Goal: Information Seeking & Learning: Learn about a topic

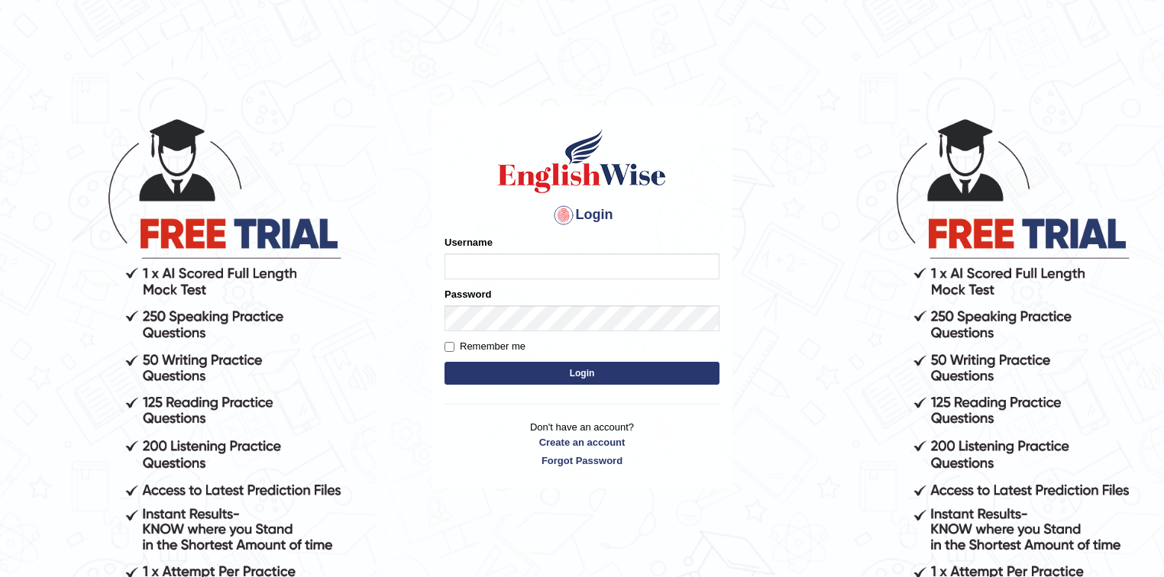
click at [501, 270] on input "Username" at bounding box center [582, 267] width 275 height 26
type input "biagc"
click at [599, 378] on button "Login" at bounding box center [582, 373] width 275 height 23
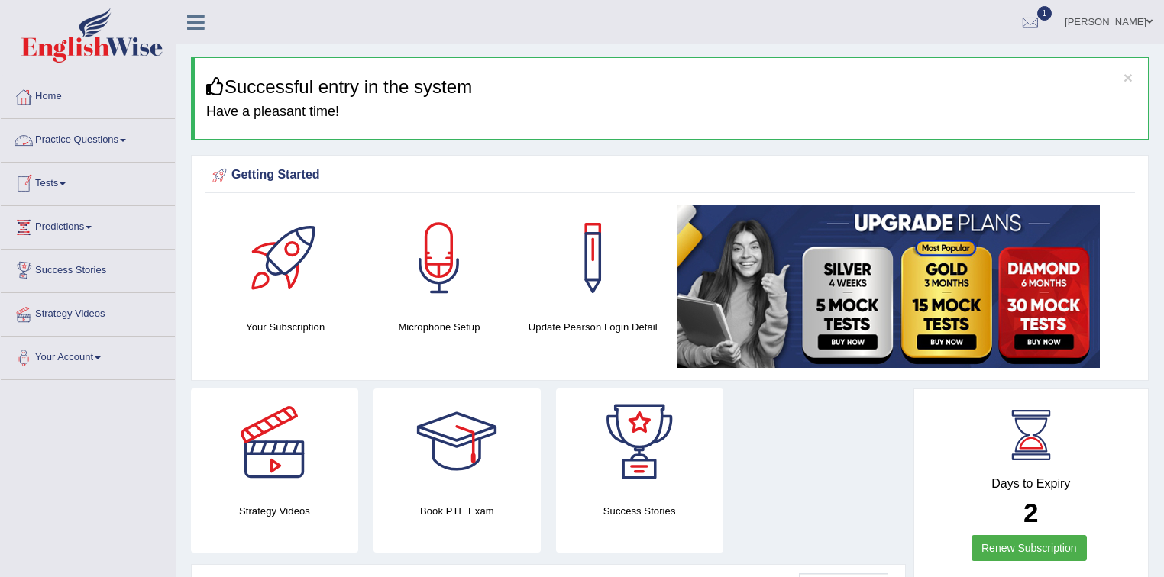
click at [107, 139] on link "Practice Questions" at bounding box center [88, 138] width 174 height 38
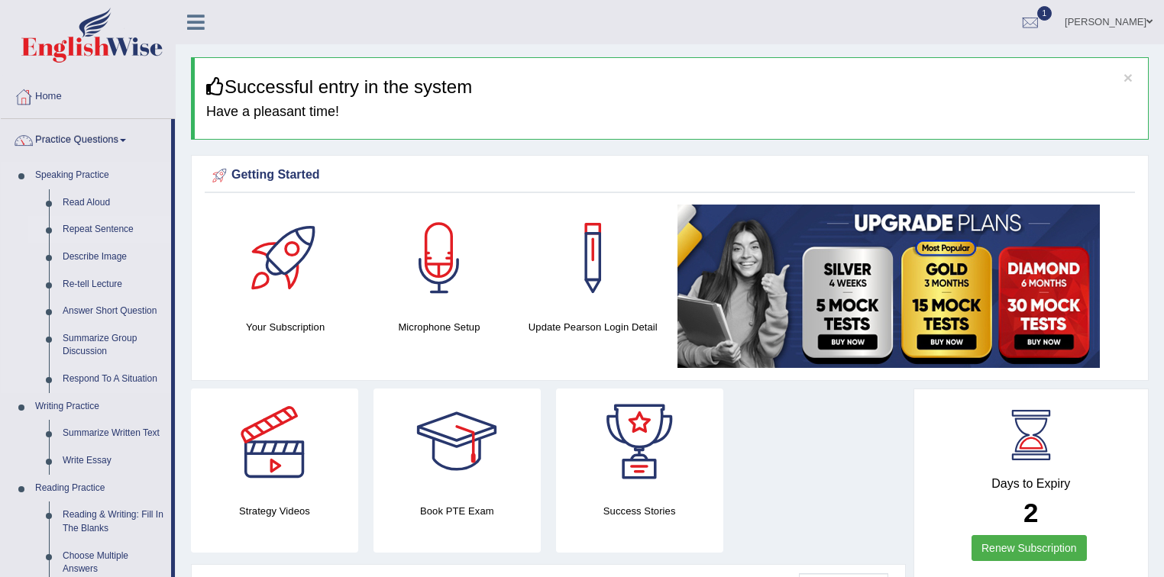
click at [115, 227] on link "Repeat Sentence" at bounding box center [113, 229] width 115 height 27
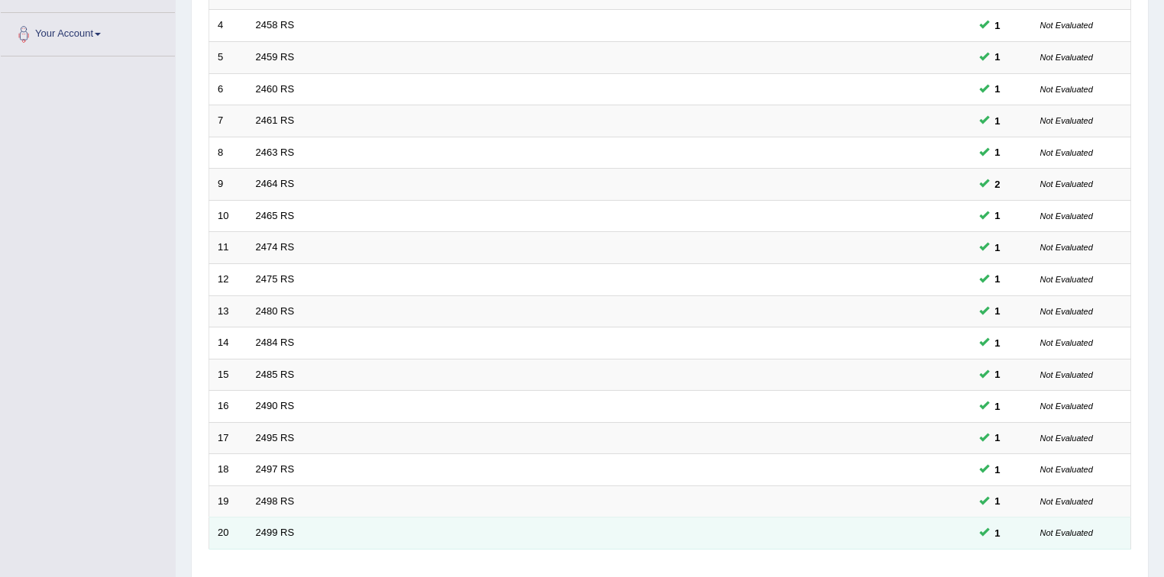
scroll to position [429, 0]
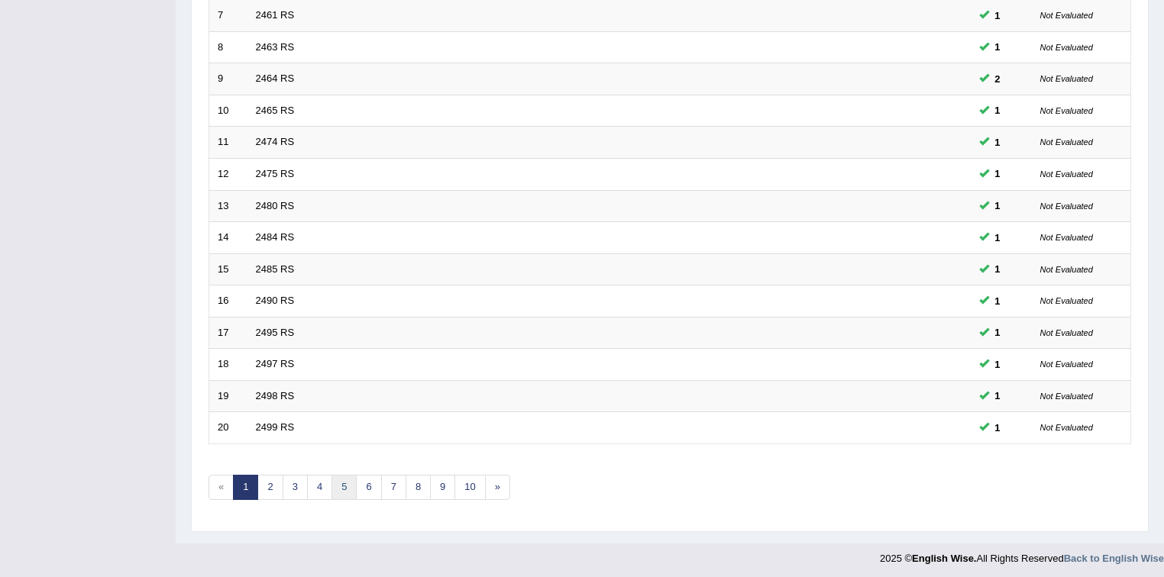
click at [349, 484] on link "5" at bounding box center [343, 487] width 25 height 25
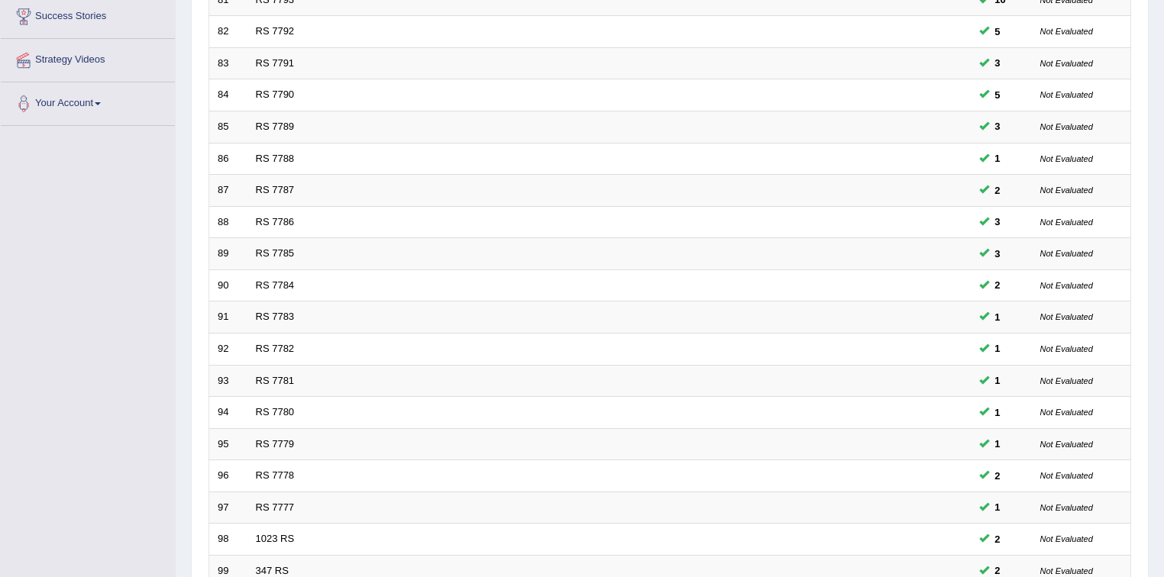
scroll to position [429, 0]
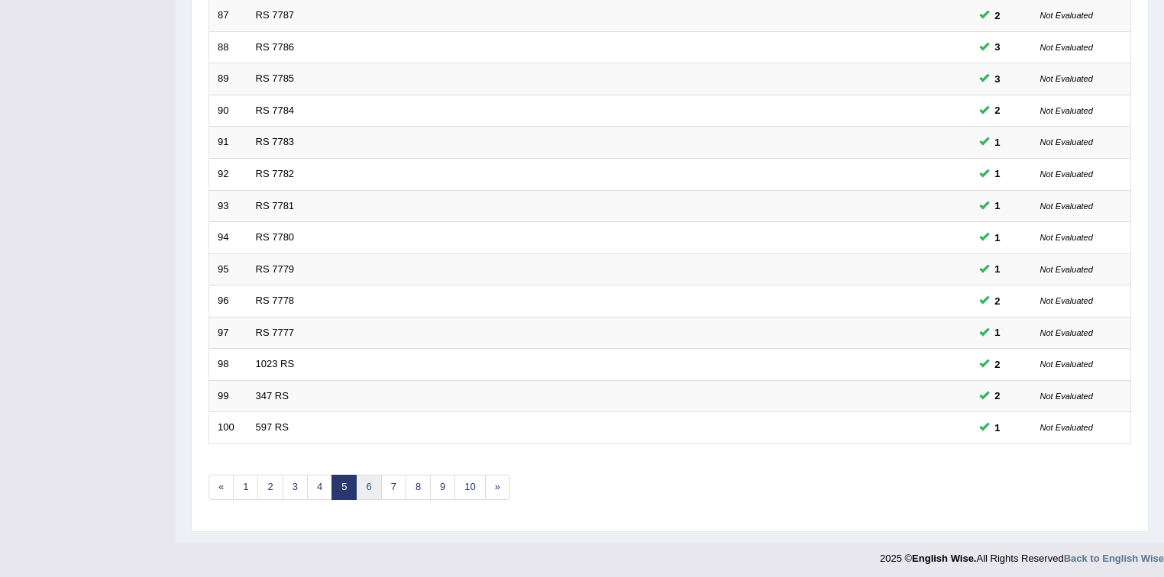
click at [367, 489] on link "6" at bounding box center [368, 487] width 25 height 25
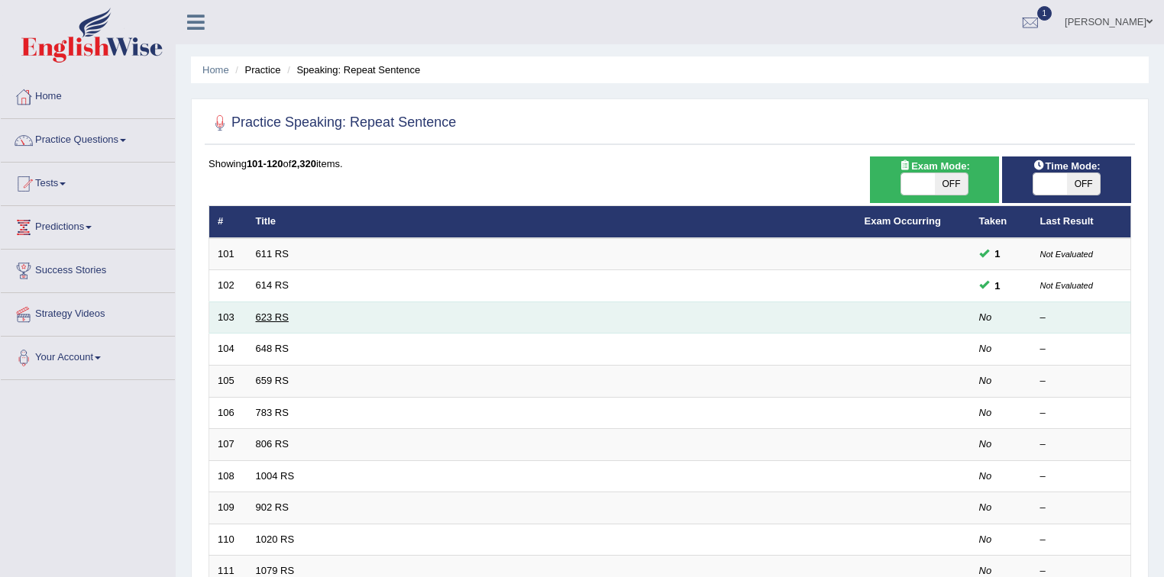
click at [283, 315] on link "623 RS" at bounding box center [272, 317] width 33 height 11
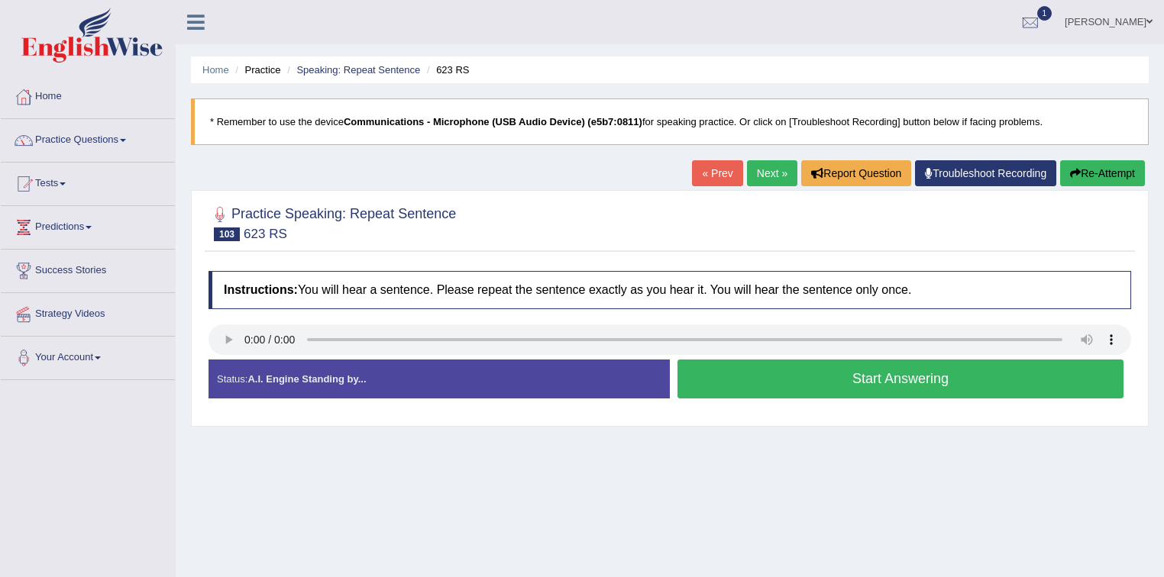
click at [726, 390] on button "Start Answering" at bounding box center [900, 379] width 446 height 39
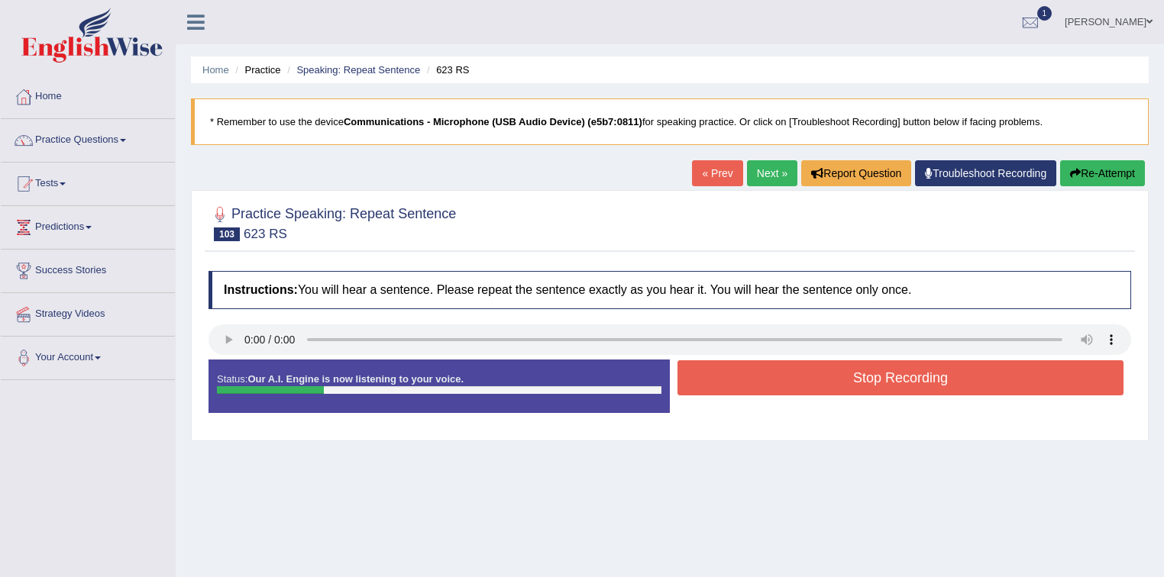
click at [726, 390] on button "Stop Recording" at bounding box center [900, 377] width 446 height 35
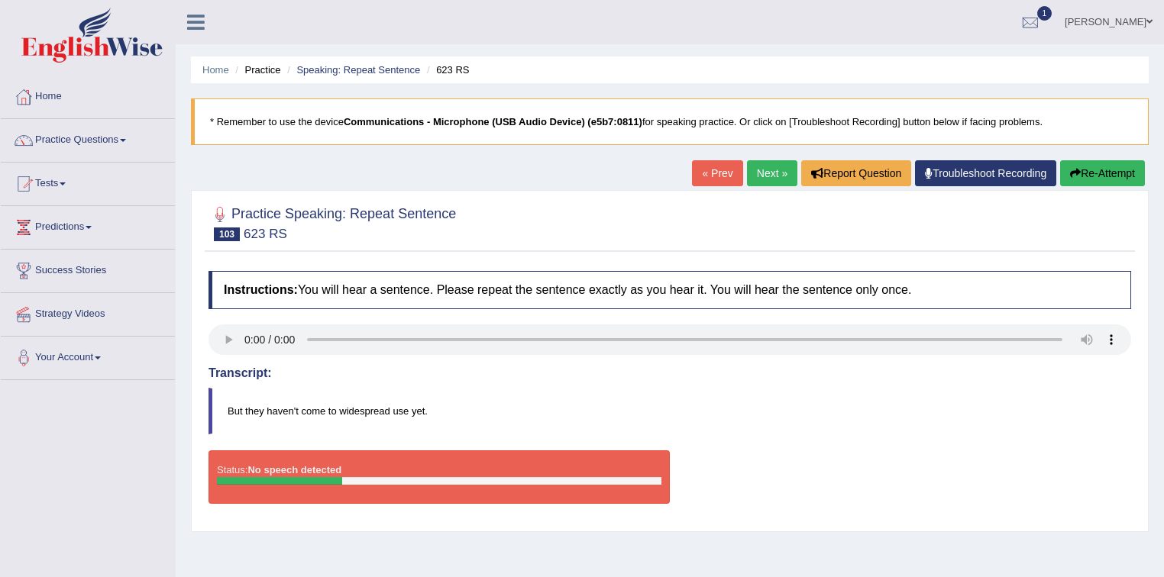
click at [1120, 176] on button "Re-Attempt" at bounding box center [1102, 173] width 85 height 26
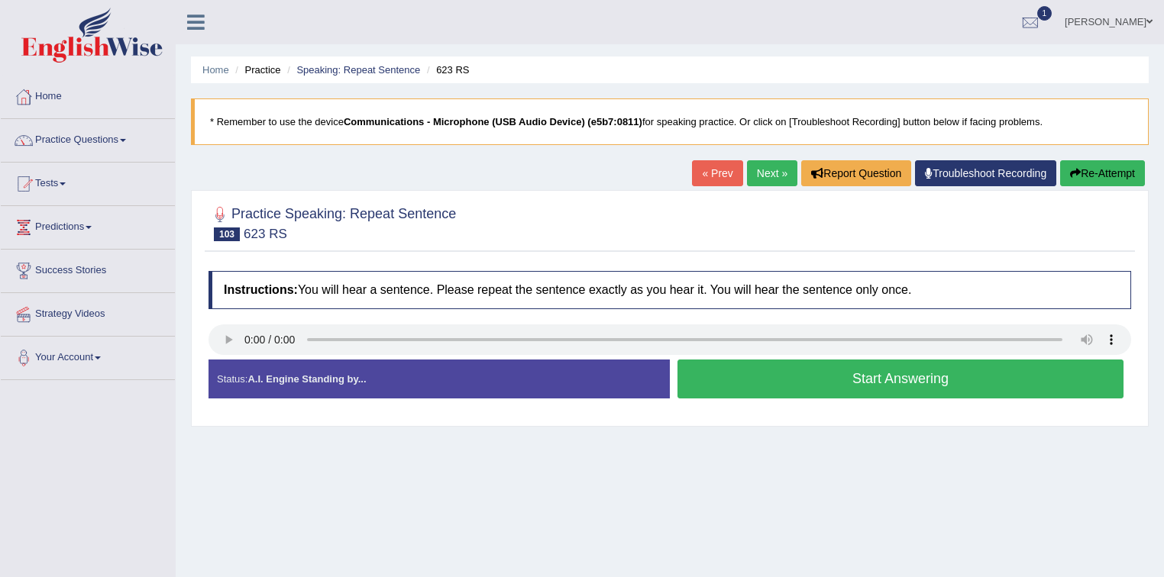
click at [981, 376] on button "Start Answering" at bounding box center [900, 379] width 446 height 39
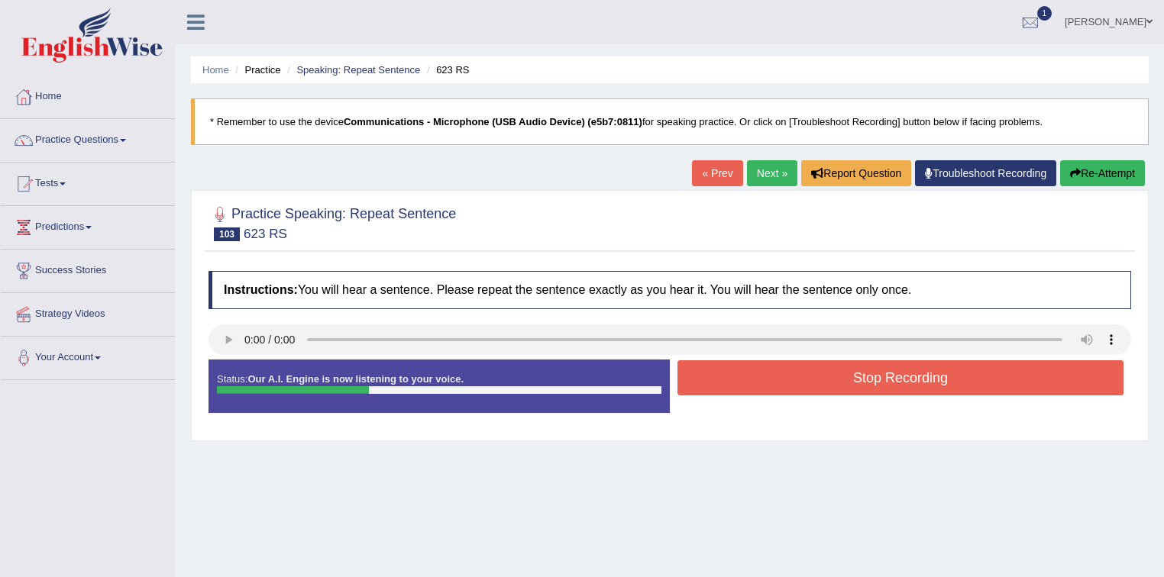
click at [981, 376] on button "Stop Recording" at bounding box center [900, 377] width 446 height 35
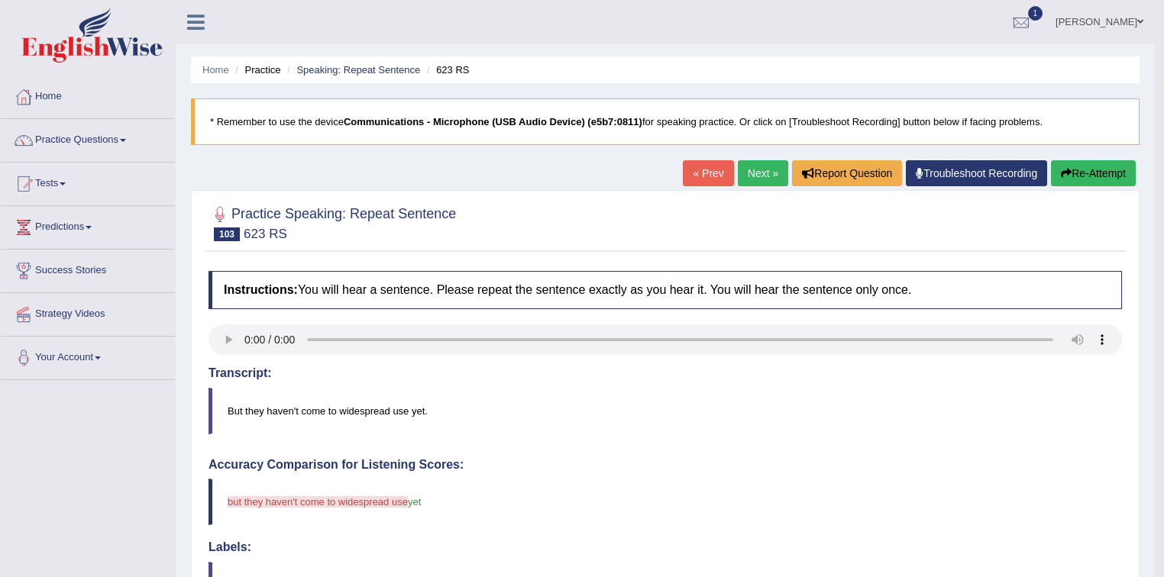
click at [758, 173] on link "Next »" at bounding box center [763, 173] width 50 height 26
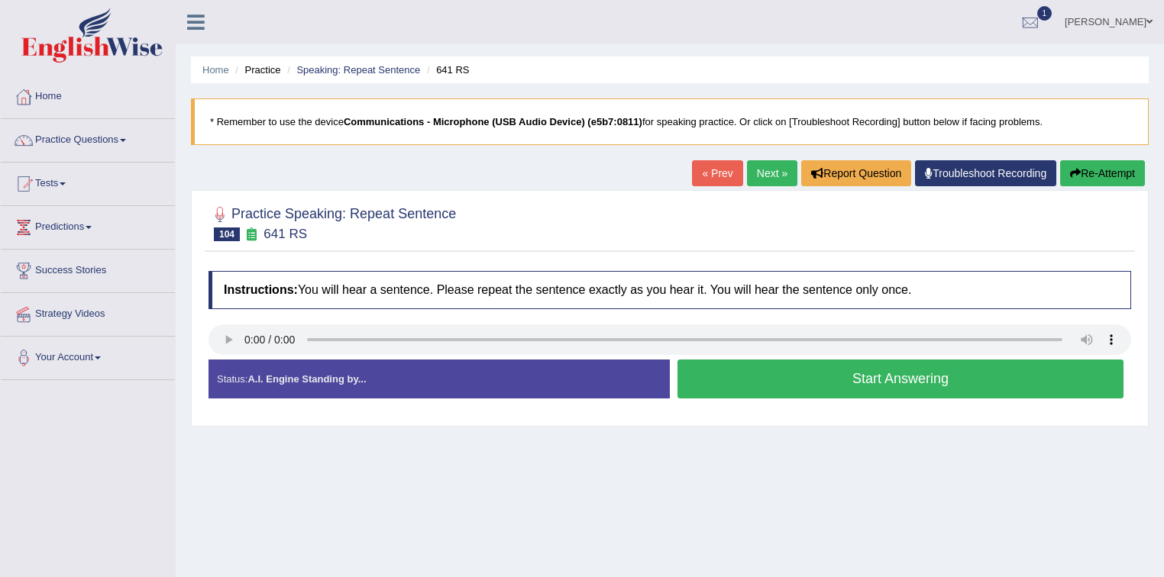
click at [787, 380] on button "Start Answering" at bounding box center [900, 379] width 446 height 39
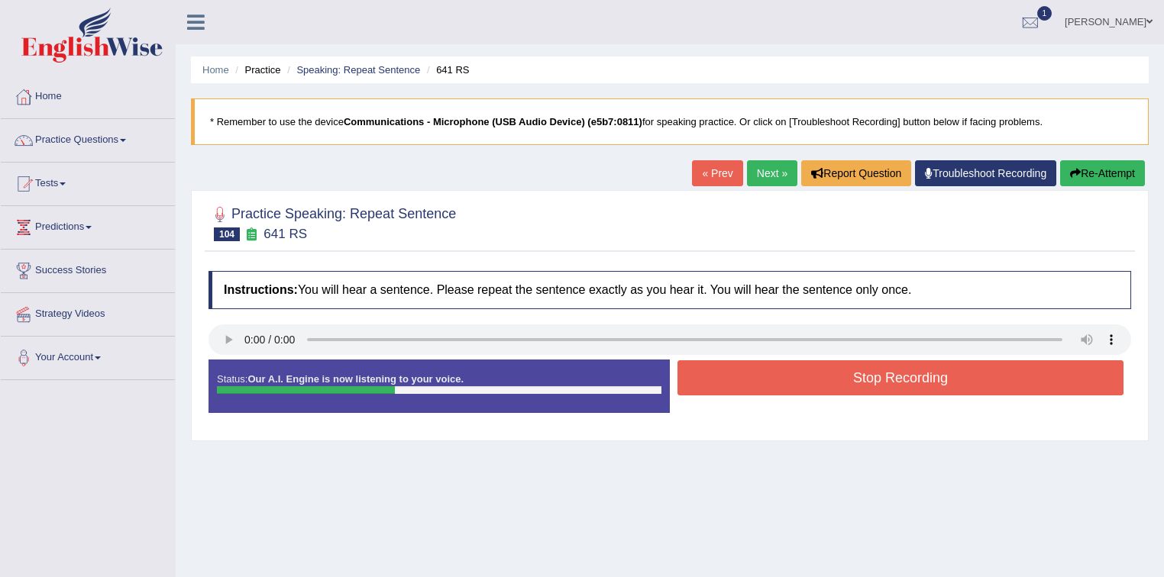
click at [786, 384] on button "Stop Recording" at bounding box center [900, 377] width 446 height 35
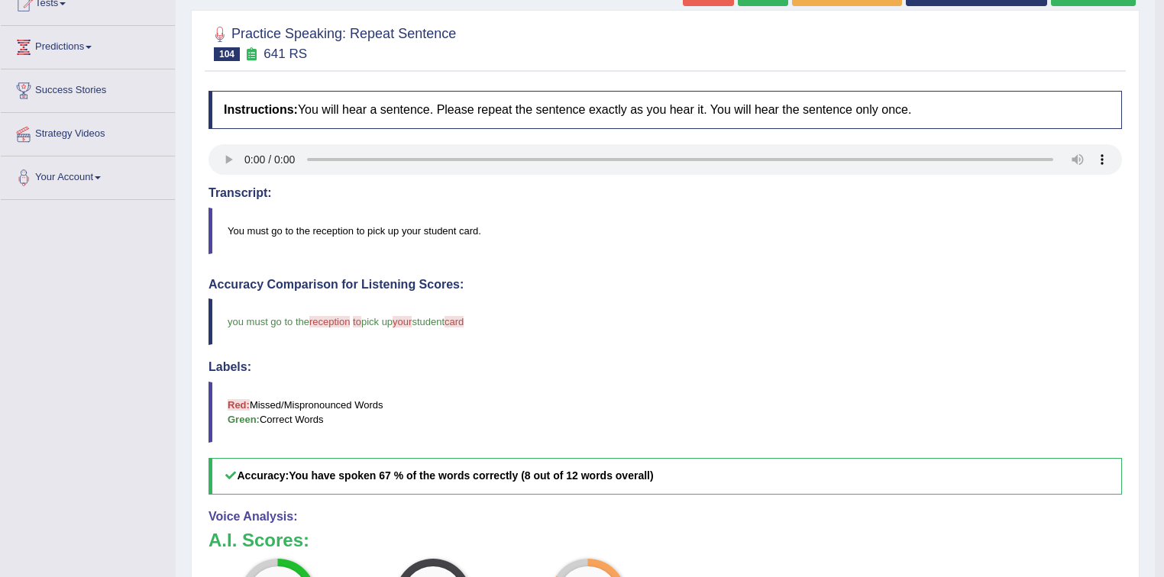
scroll to position [61, 0]
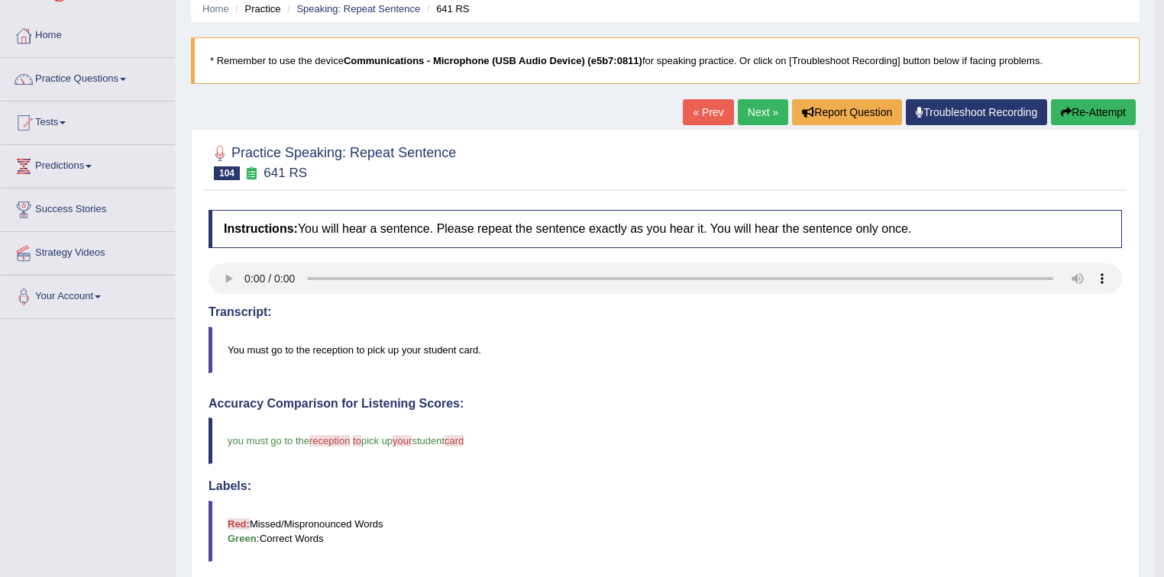
click at [758, 110] on link "Next »" at bounding box center [763, 112] width 50 height 26
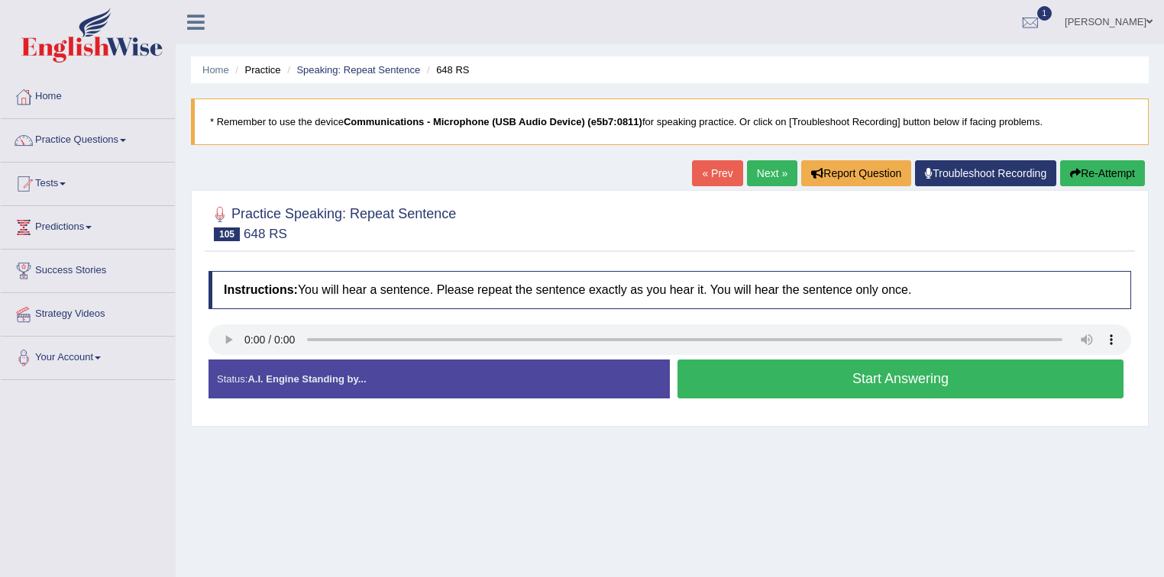
click at [826, 381] on button "Start Answering" at bounding box center [900, 379] width 446 height 39
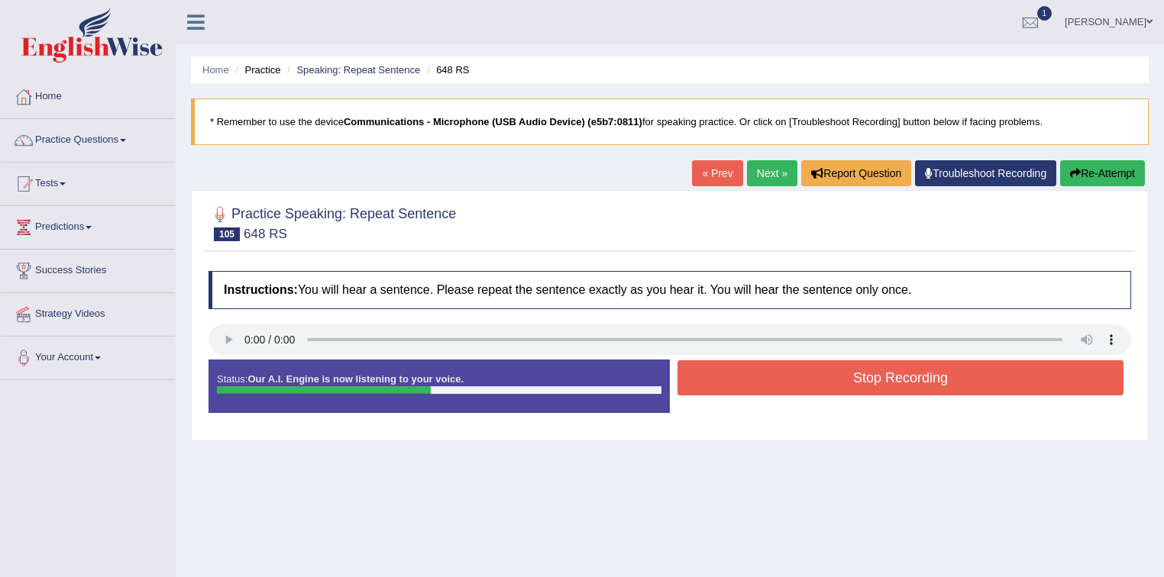
click at [826, 381] on button "Stop Recording" at bounding box center [900, 377] width 446 height 35
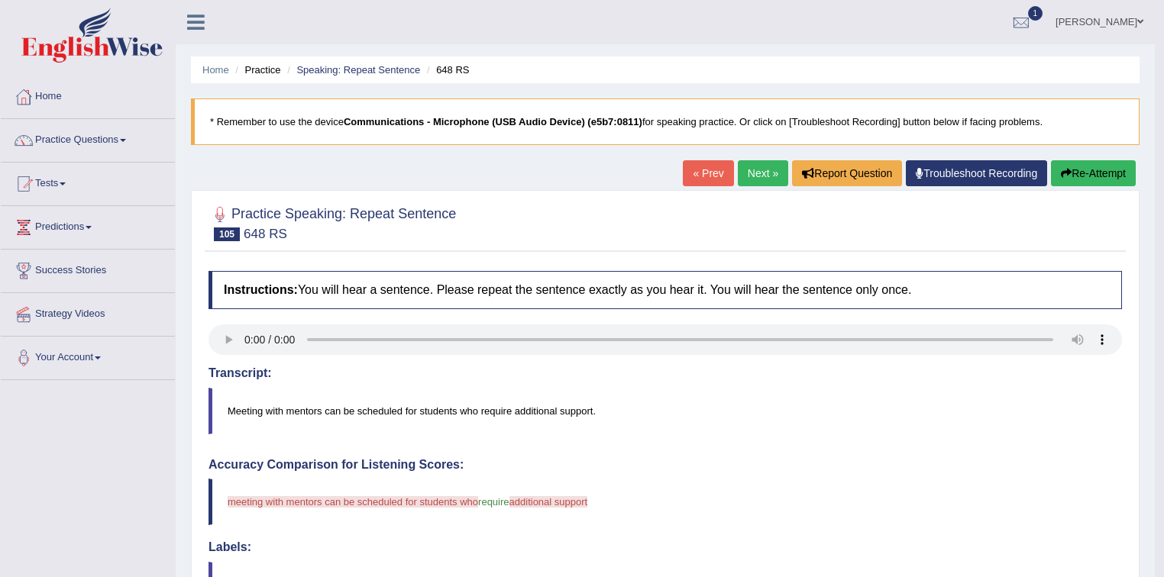
click at [756, 175] on link "Next »" at bounding box center [763, 173] width 50 height 26
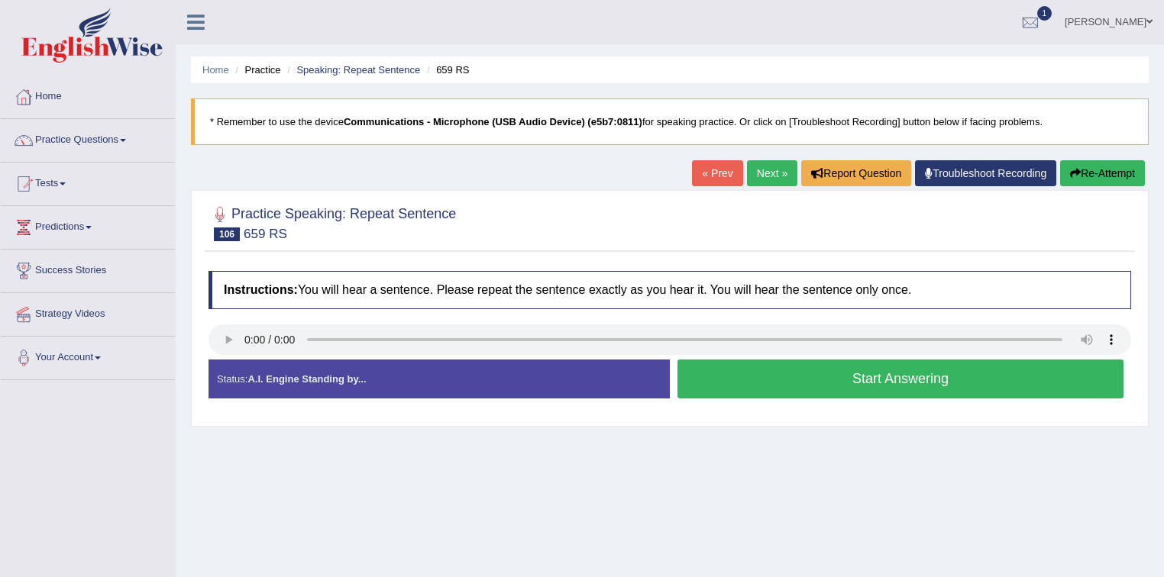
click at [739, 378] on button "Start Answering" at bounding box center [900, 379] width 446 height 39
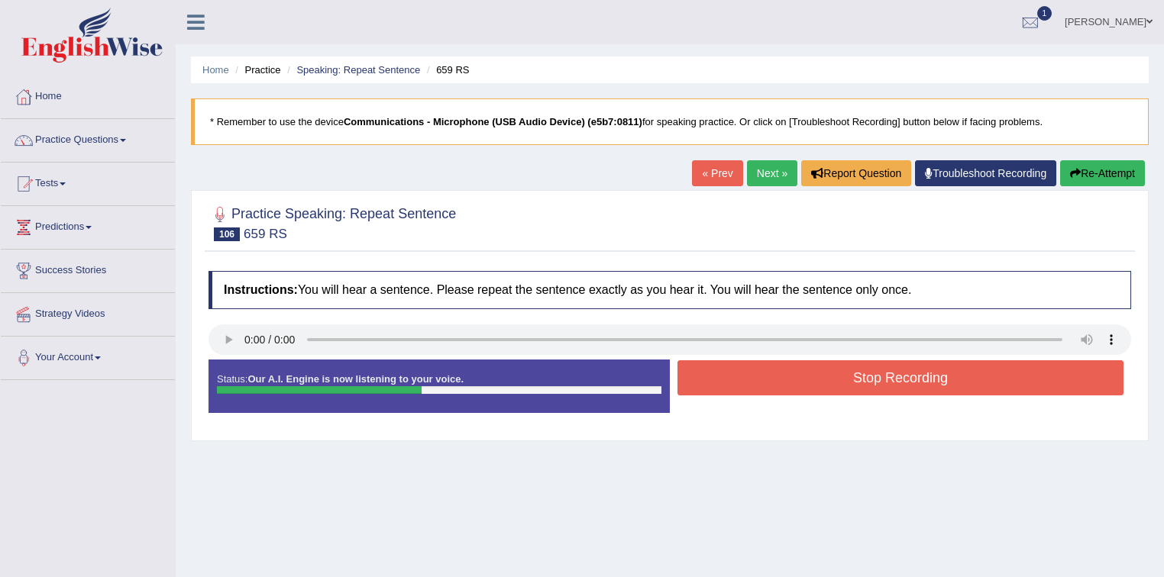
click at [739, 378] on button "Stop Recording" at bounding box center [900, 377] width 446 height 35
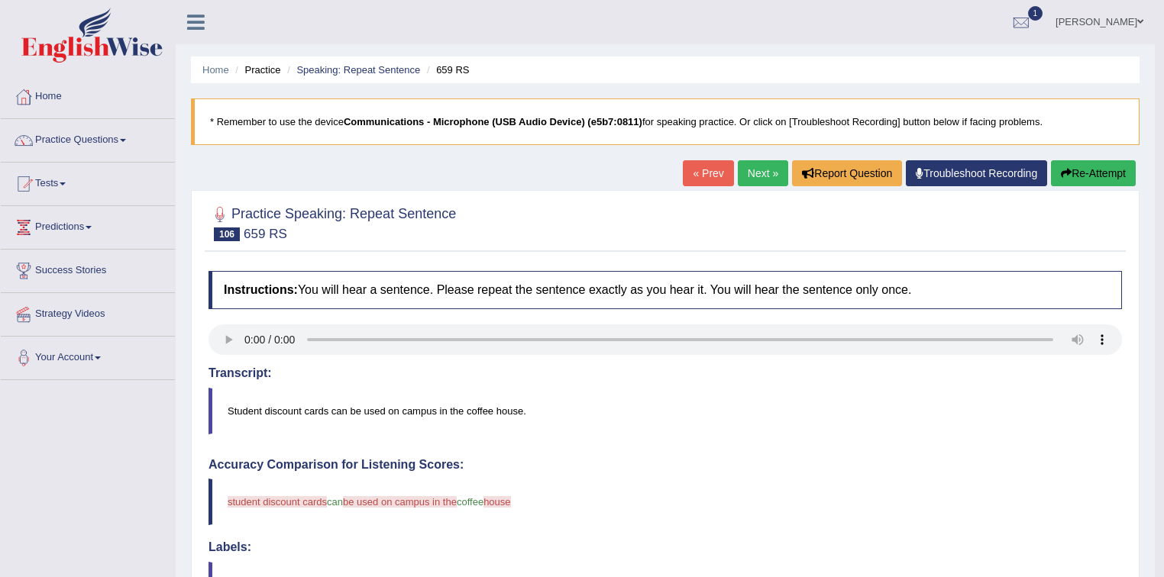
click at [760, 174] on link "Next »" at bounding box center [763, 173] width 50 height 26
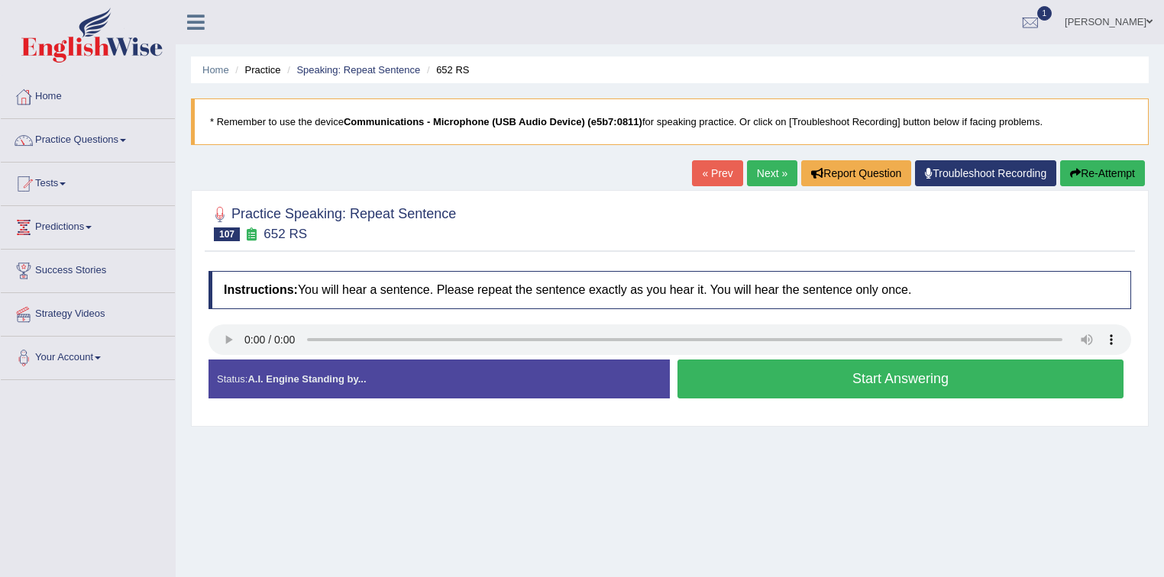
click at [900, 378] on button "Start Answering" at bounding box center [900, 379] width 446 height 39
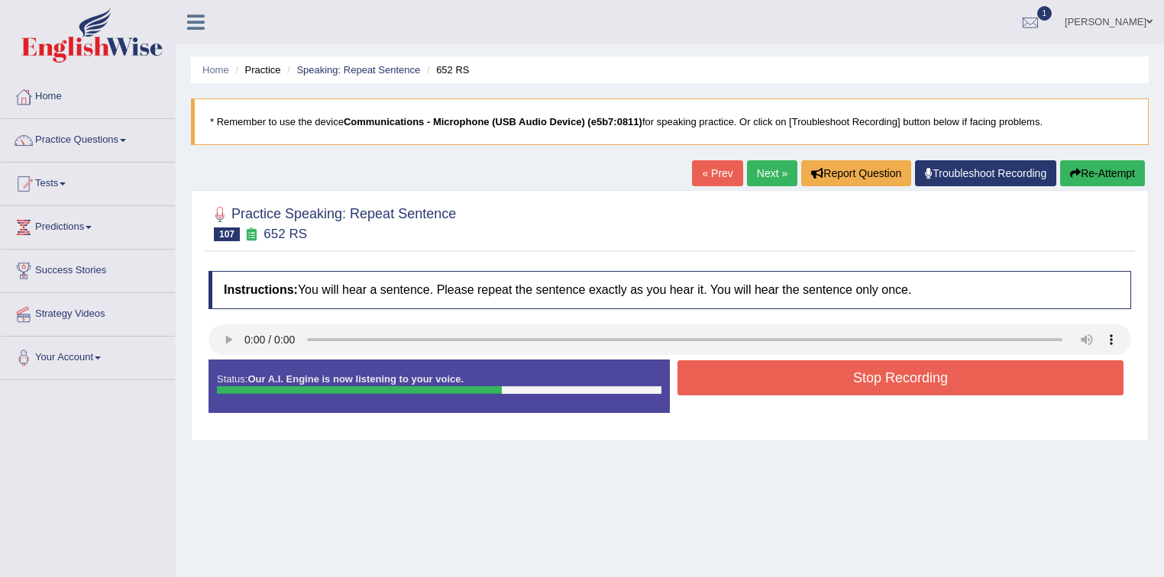
click at [901, 378] on button "Stop Recording" at bounding box center [900, 377] width 446 height 35
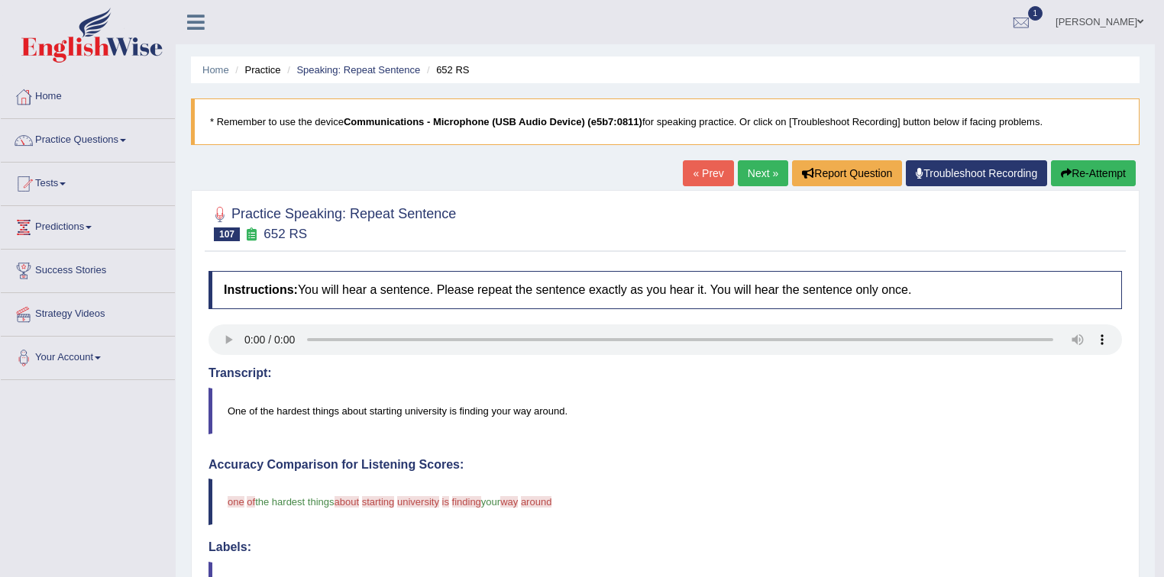
click at [764, 177] on link "Next »" at bounding box center [763, 173] width 50 height 26
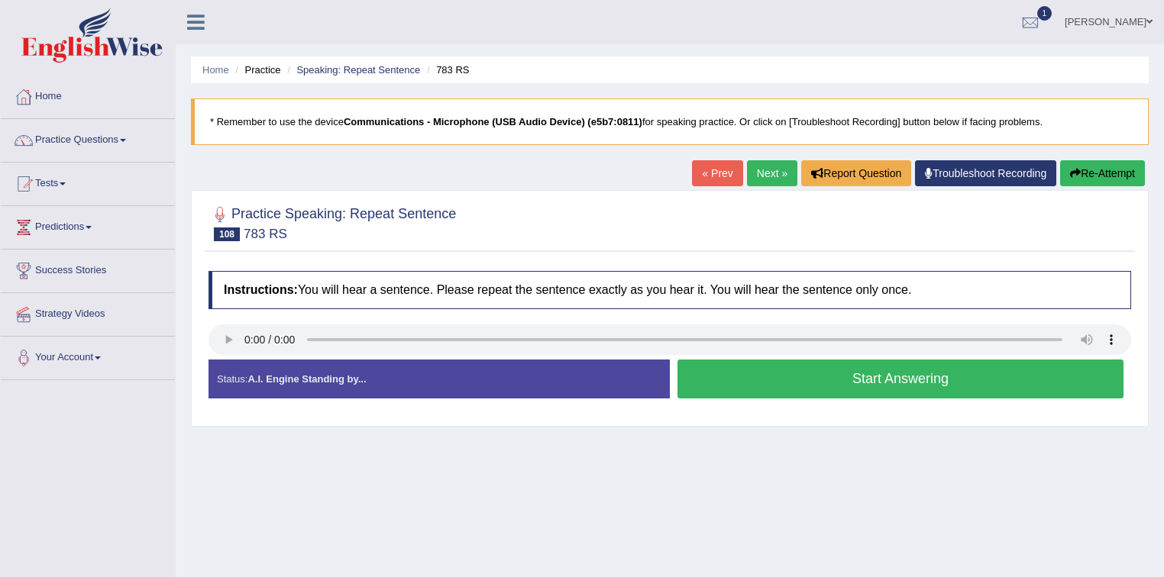
click at [870, 382] on button "Start Answering" at bounding box center [900, 379] width 446 height 39
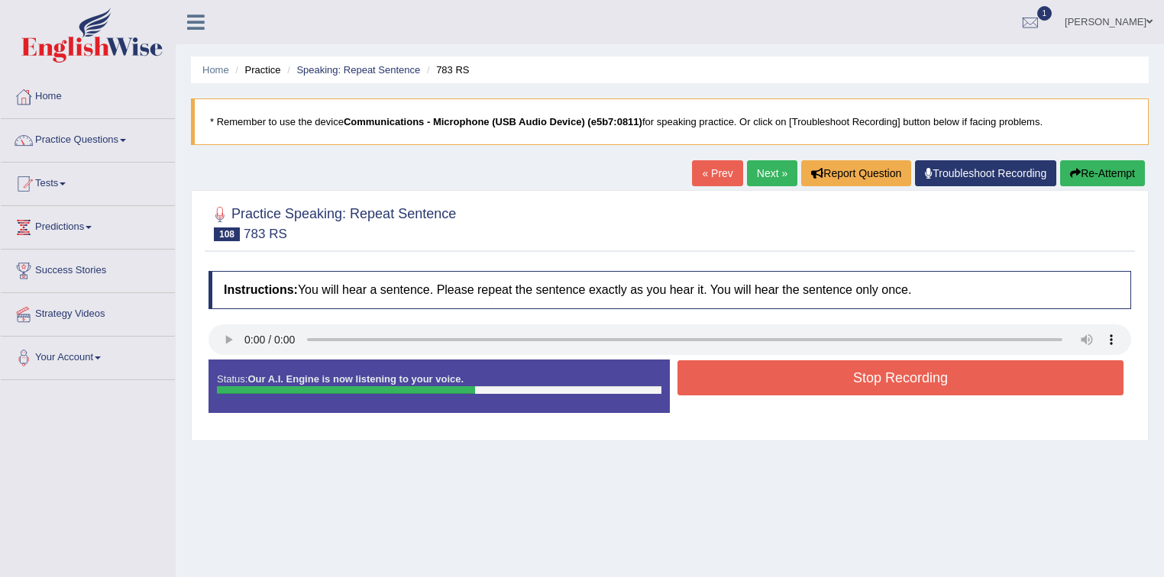
click at [867, 385] on button "Stop Recording" at bounding box center [900, 377] width 446 height 35
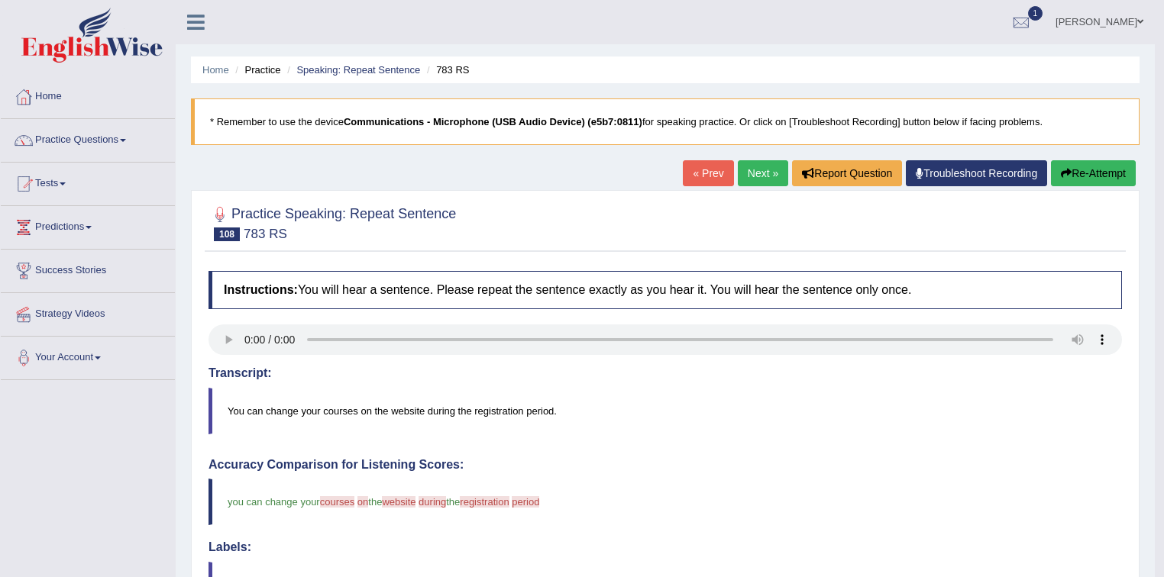
click at [764, 179] on link "Next »" at bounding box center [763, 173] width 50 height 26
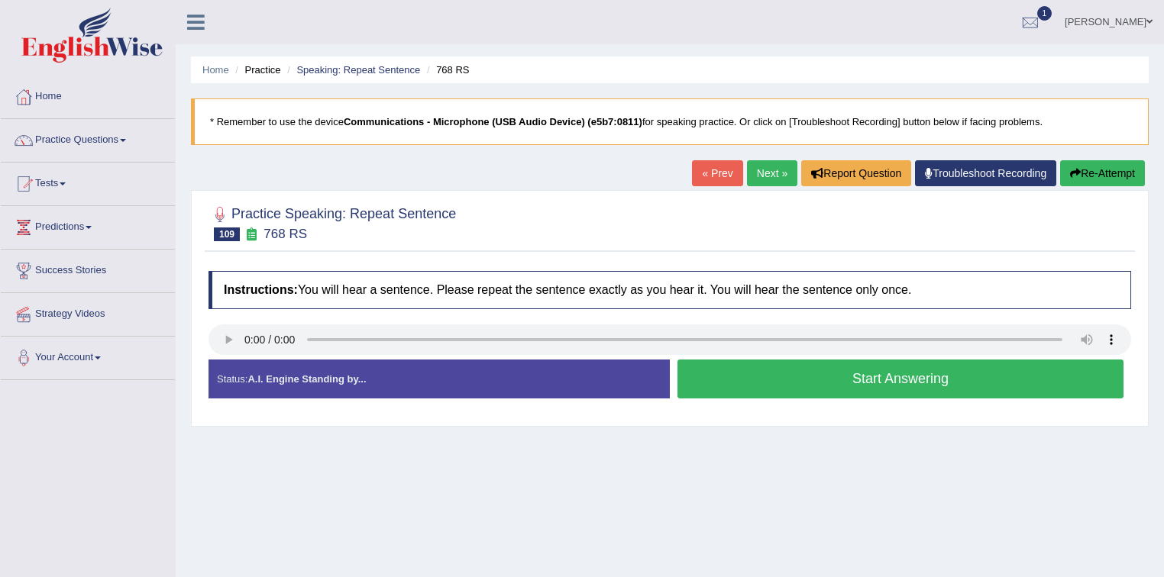
click at [776, 378] on button "Start Answering" at bounding box center [900, 379] width 446 height 39
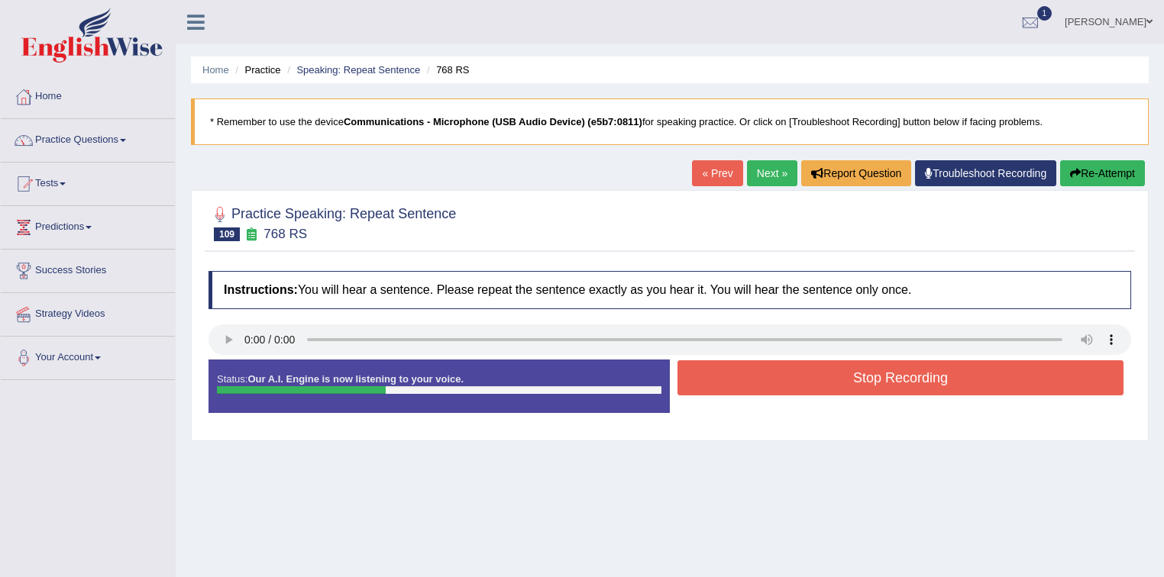
click at [778, 378] on button "Stop Recording" at bounding box center [900, 377] width 446 height 35
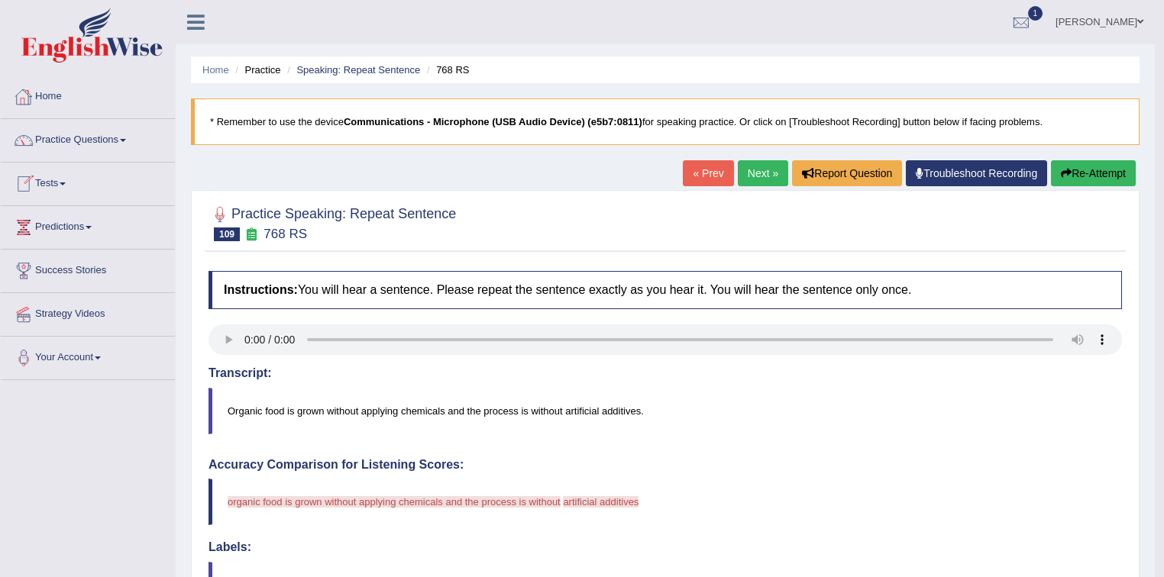
click at [98, 133] on link "Practice Questions" at bounding box center [88, 138] width 174 height 38
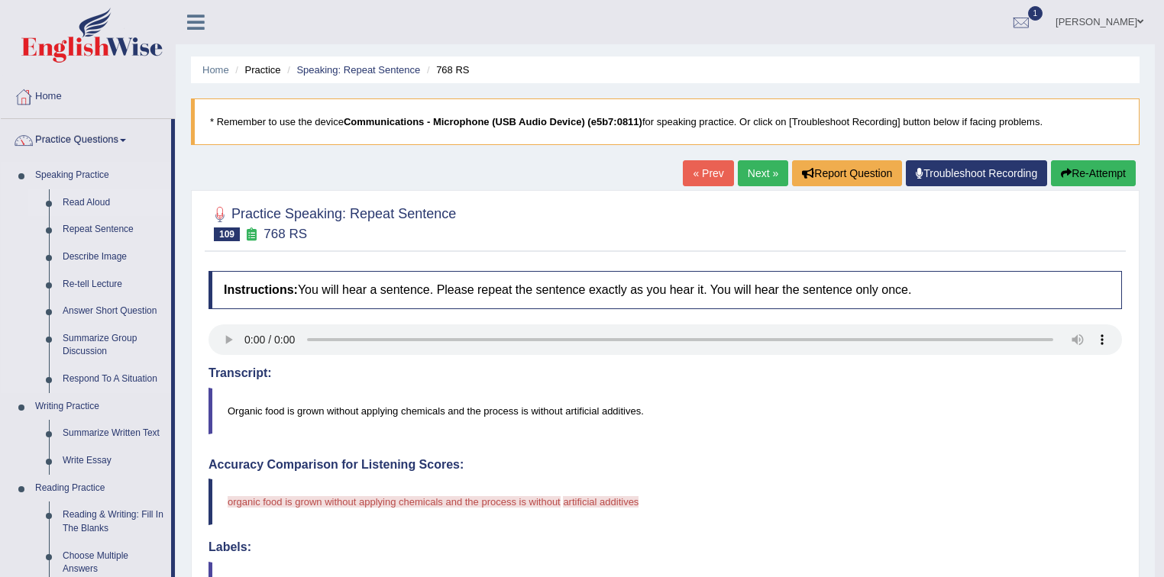
click at [86, 196] on link "Read Aloud" at bounding box center [113, 202] width 115 height 27
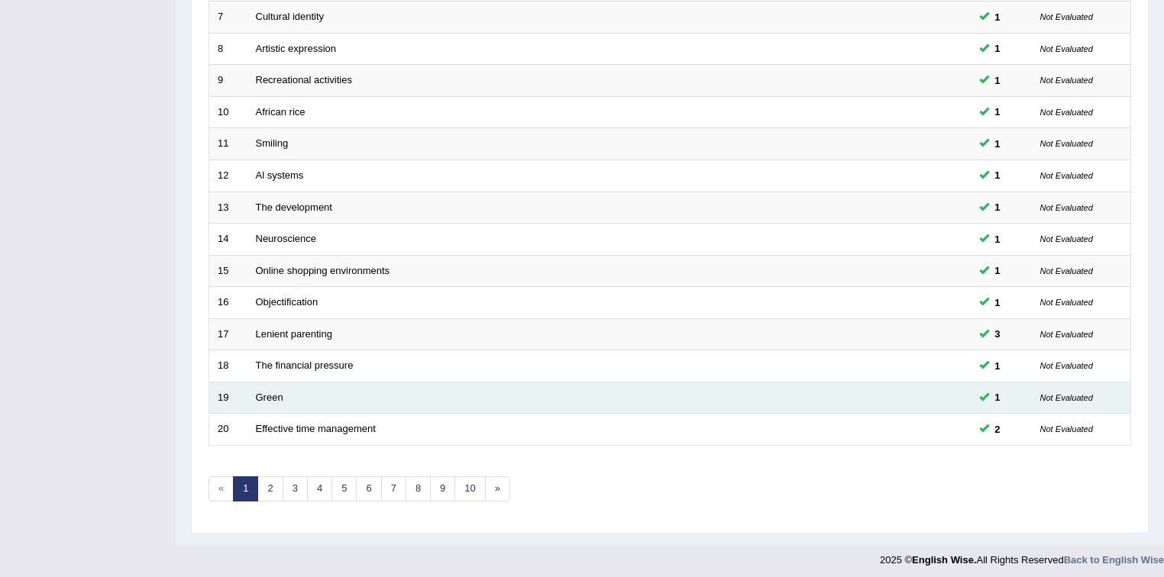
scroll to position [429, 0]
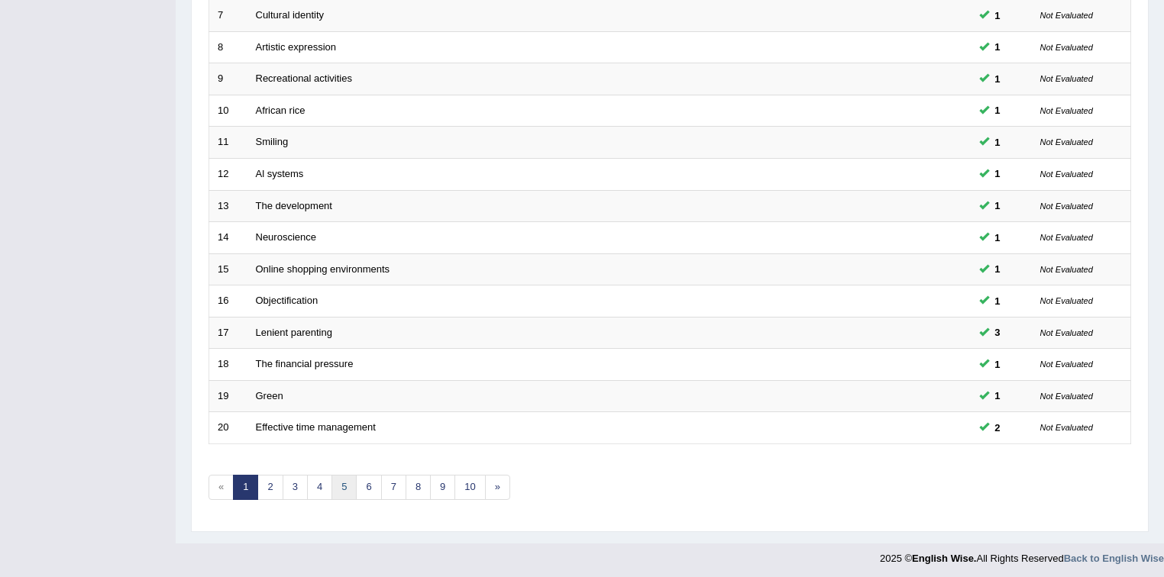
click at [338, 480] on link "5" at bounding box center [343, 487] width 25 height 25
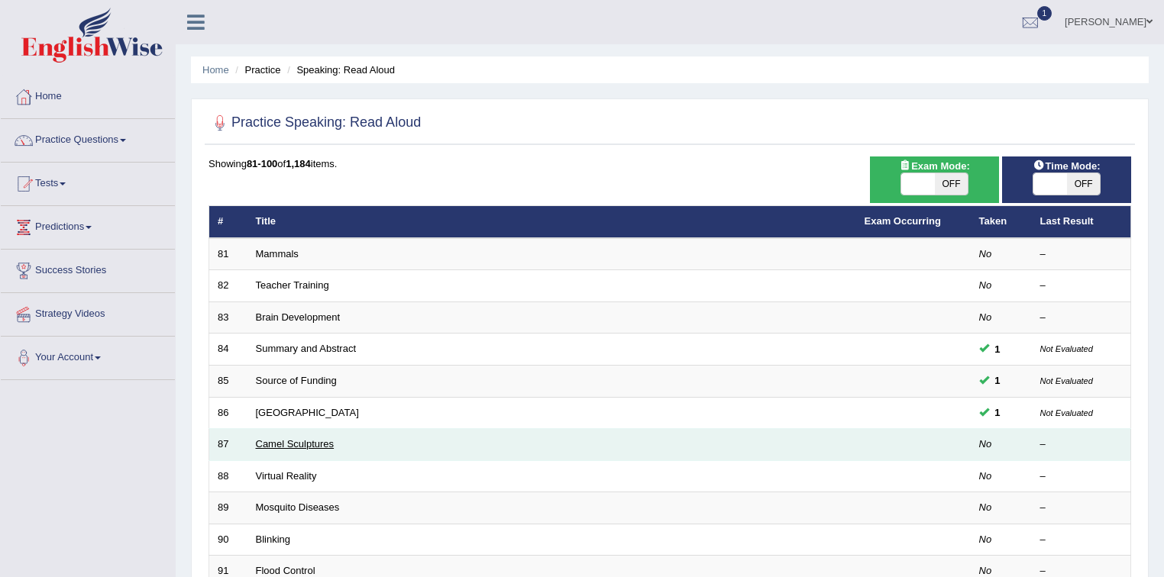
click at [286, 438] on link "Camel Sculptures" at bounding box center [295, 443] width 79 height 11
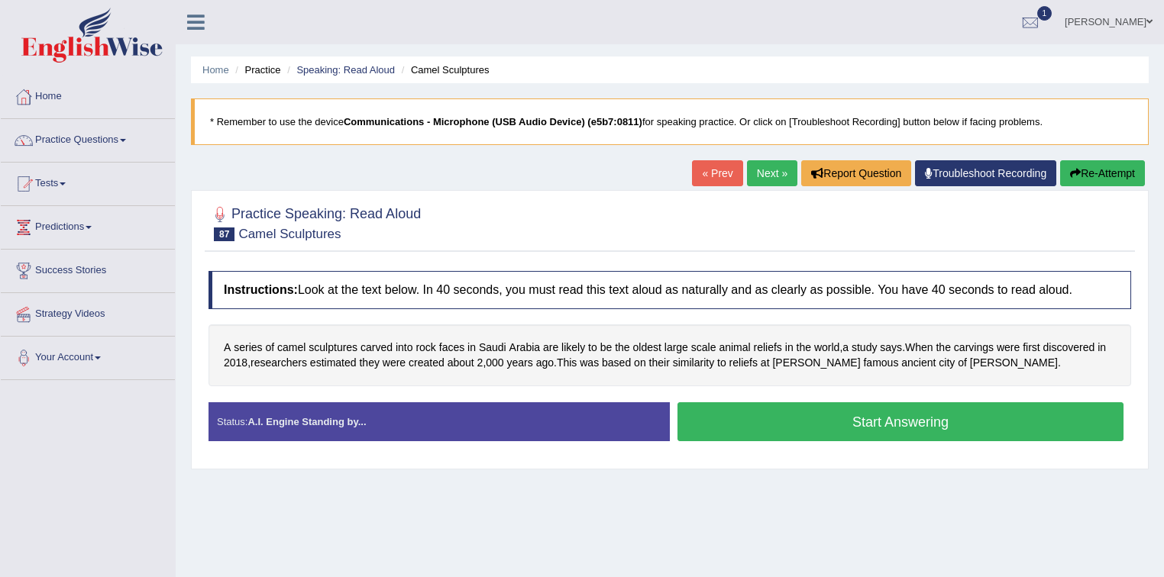
click at [734, 419] on button "Start Answering" at bounding box center [900, 421] width 446 height 39
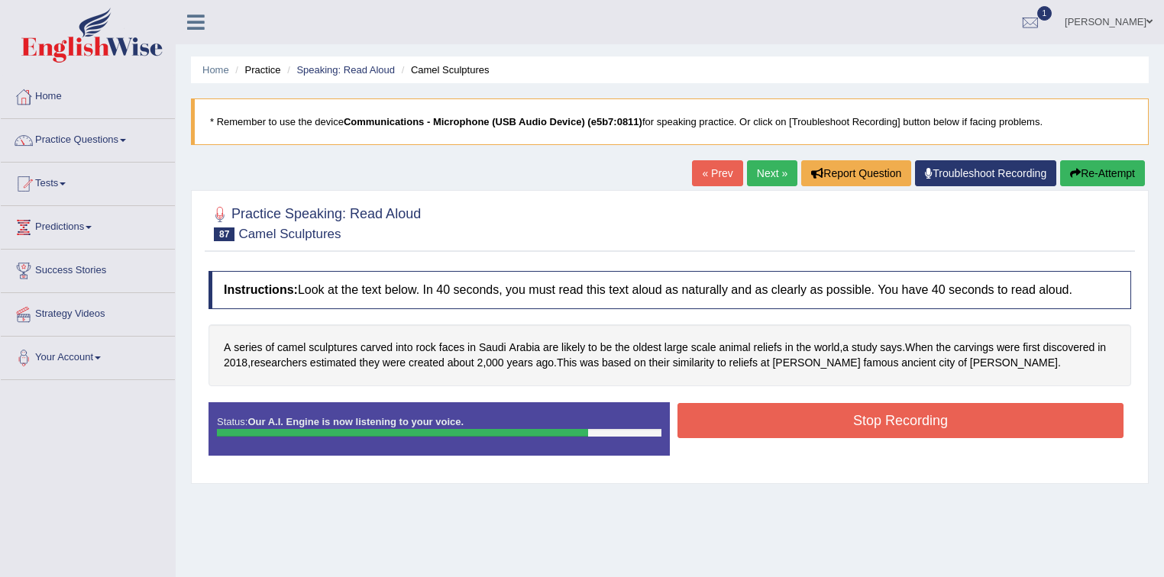
click at [795, 412] on button "Stop Recording" at bounding box center [900, 420] width 446 height 35
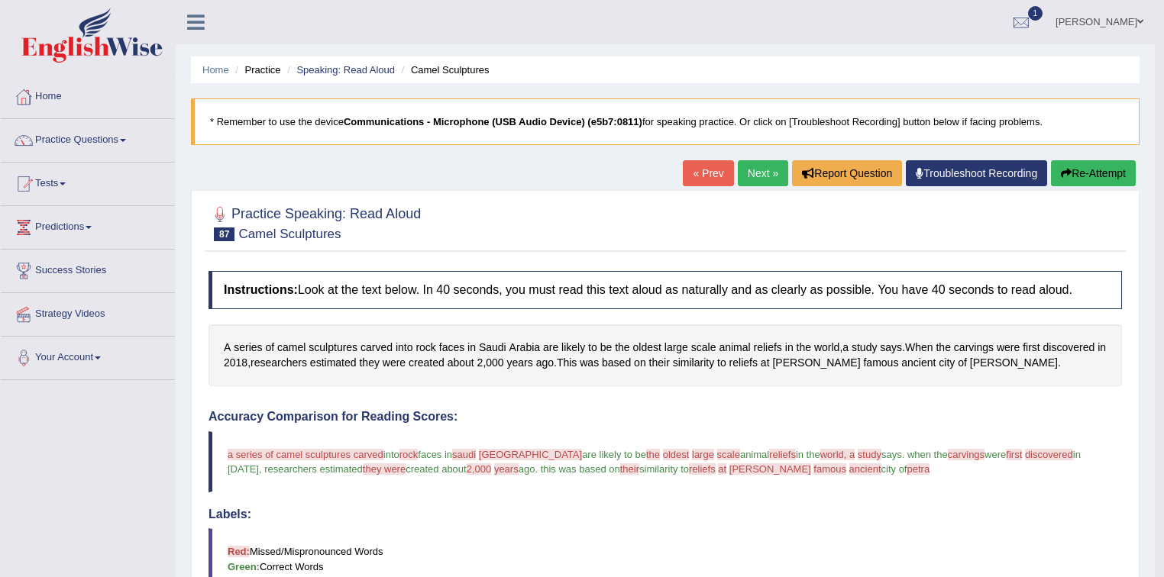
click at [746, 171] on link "Next »" at bounding box center [763, 173] width 50 height 26
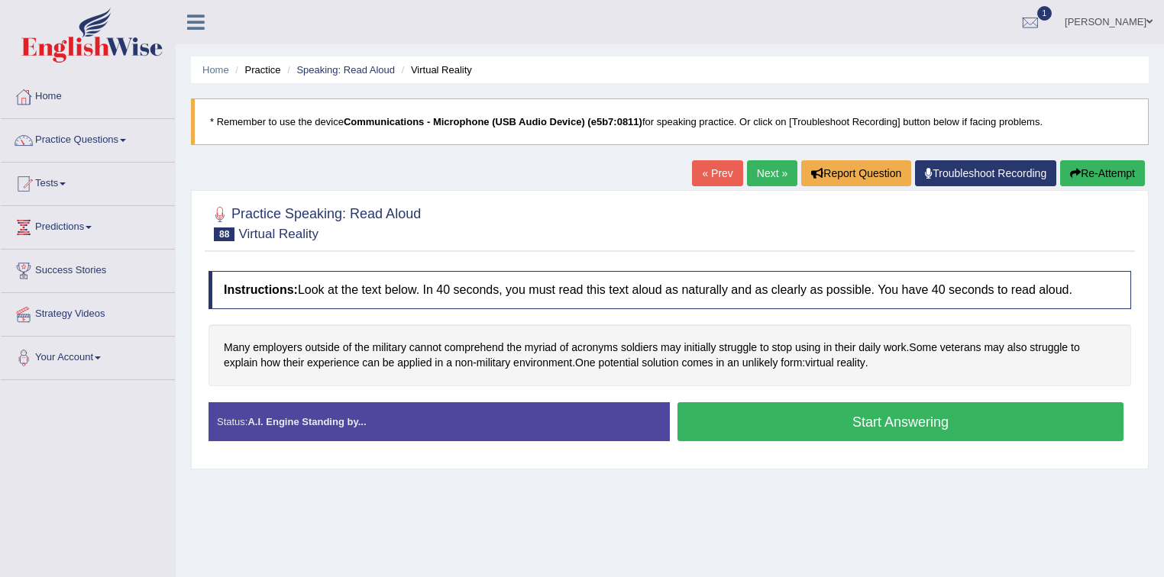
click at [752, 419] on button "Start Answering" at bounding box center [900, 421] width 446 height 39
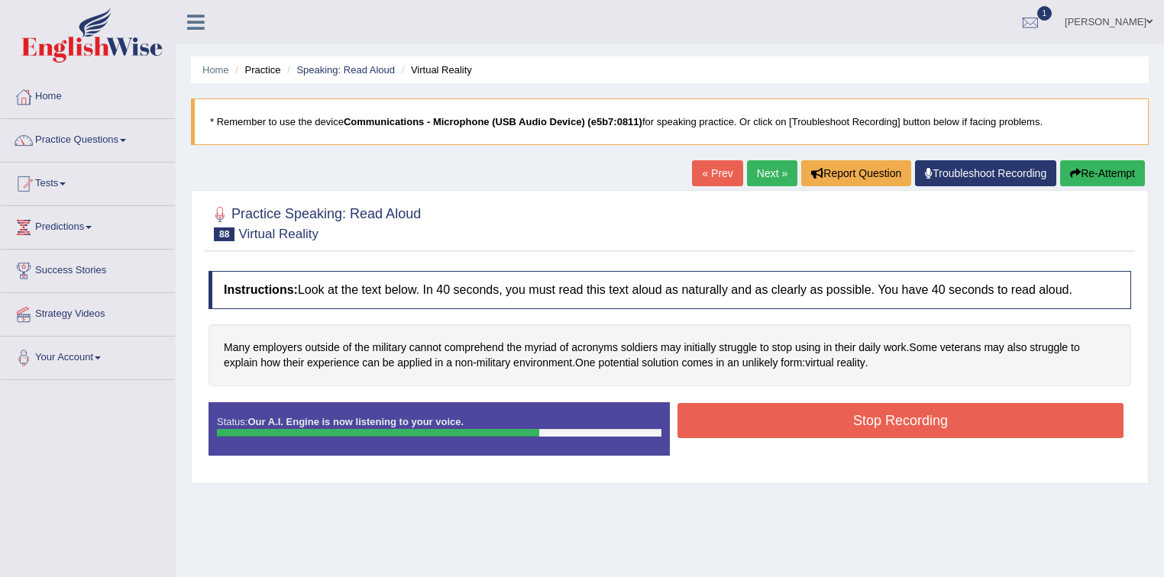
click at [812, 418] on button "Stop Recording" at bounding box center [900, 420] width 446 height 35
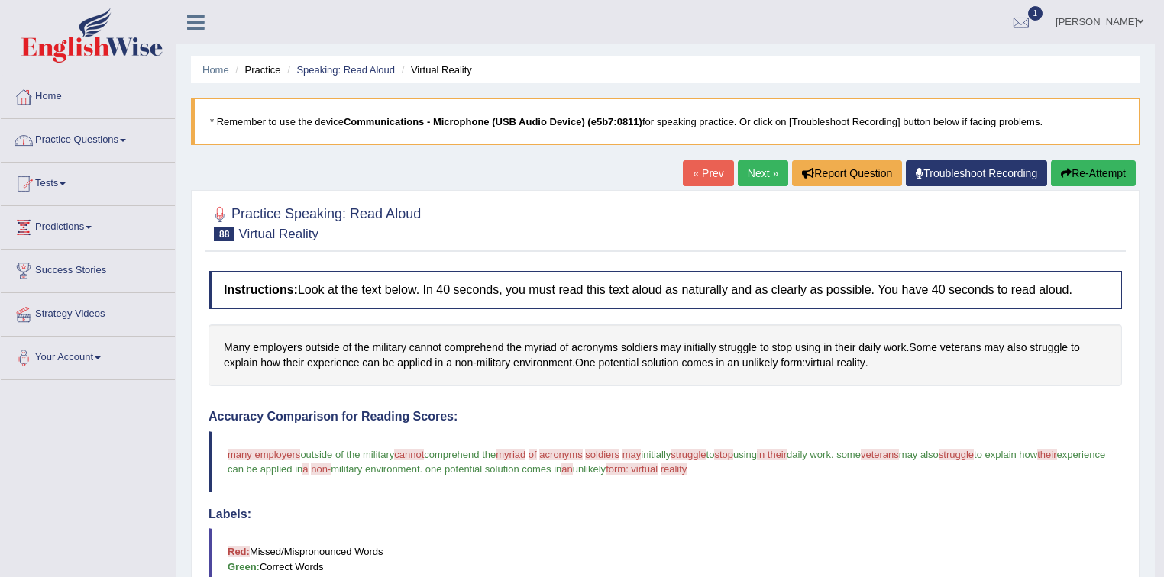
click at [93, 144] on link "Practice Questions" at bounding box center [88, 138] width 174 height 38
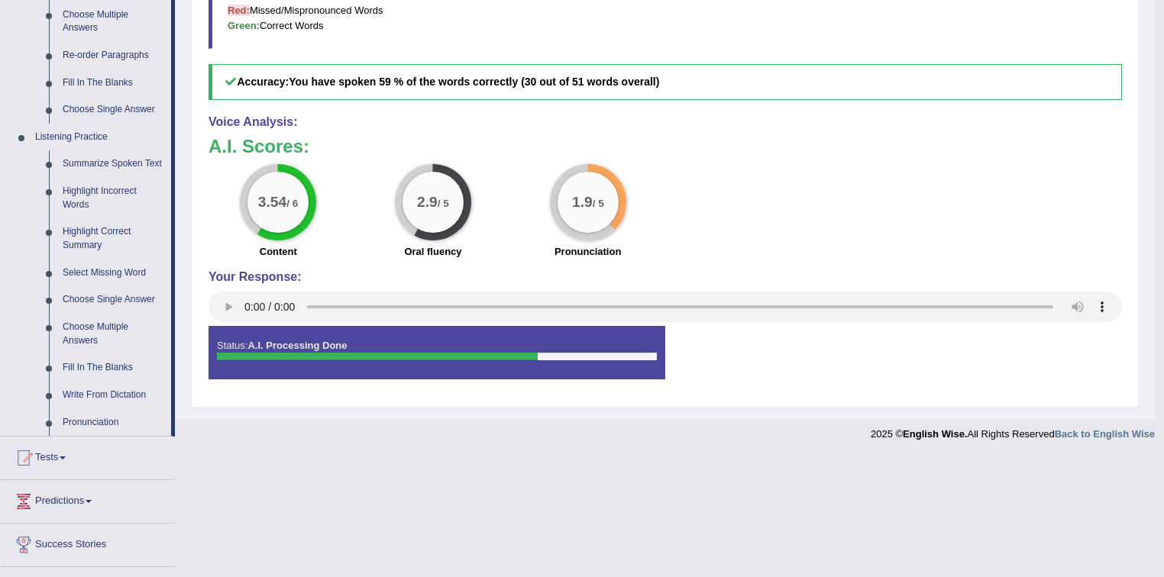
scroll to position [550, 0]
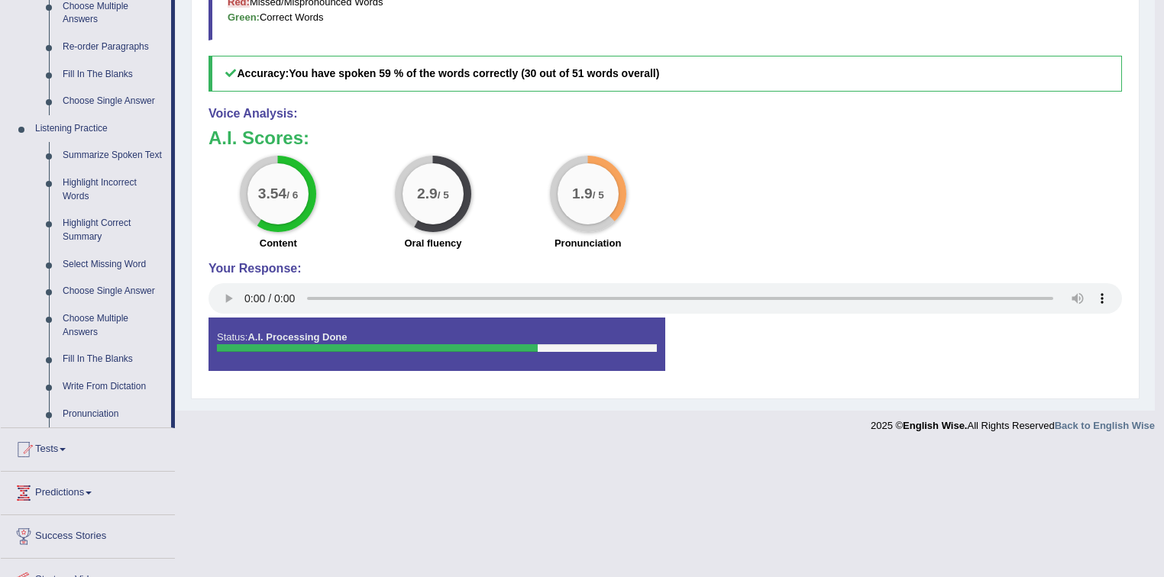
click at [88, 387] on link "Write From Dictation" at bounding box center [113, 386] width 115 height 27
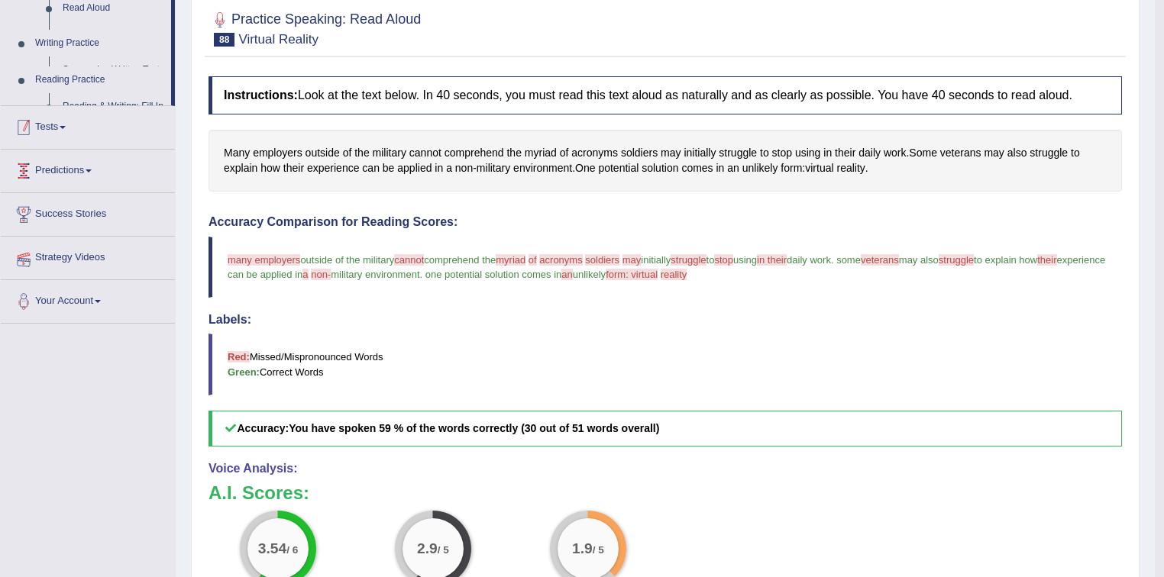
scroll to position [251, 0]
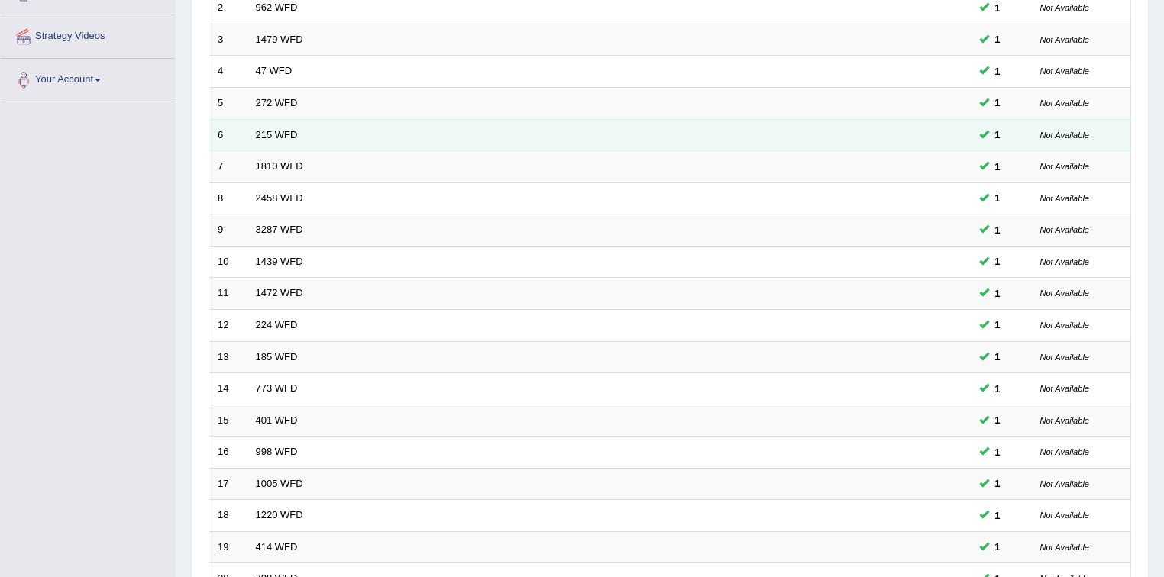
scroll to position [367, 0]
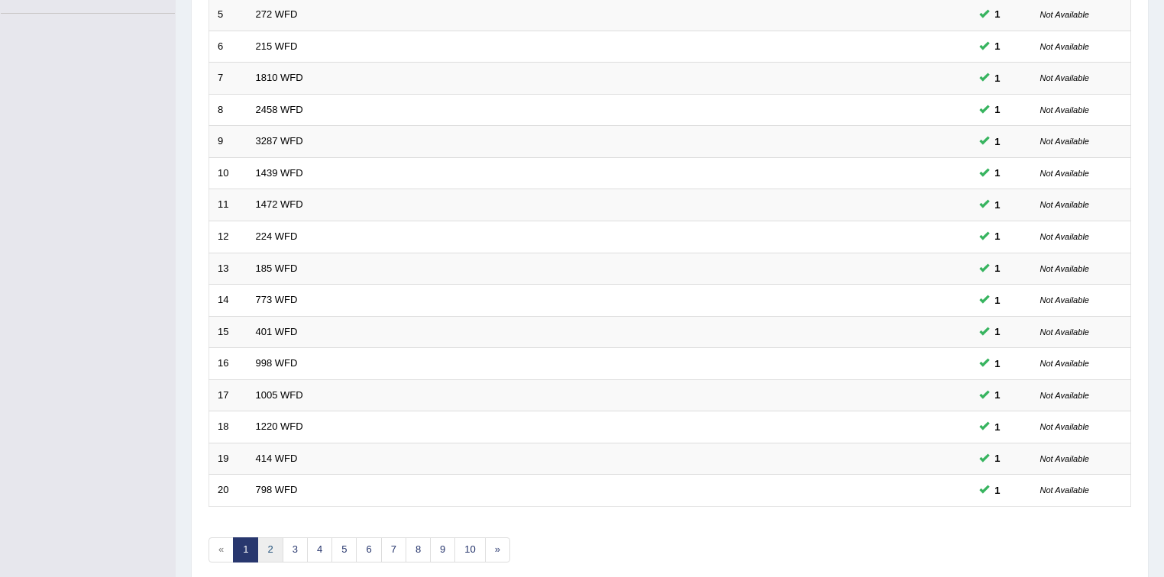
click at [272, 546] on link "2" at bounding box center [269, 550] width 25 height 25
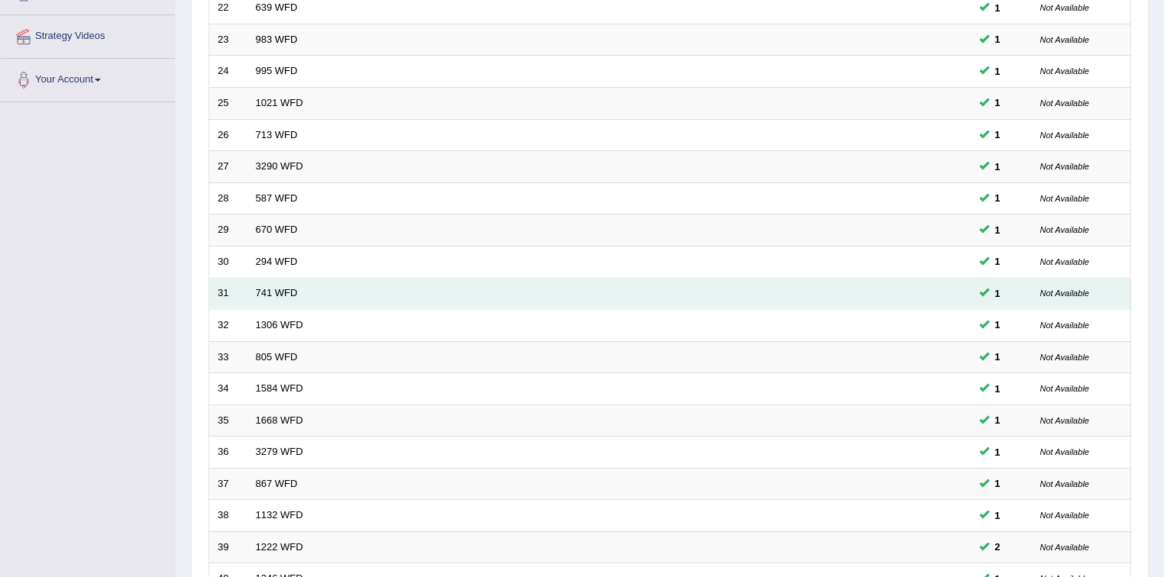
scroll to position [367, 0]
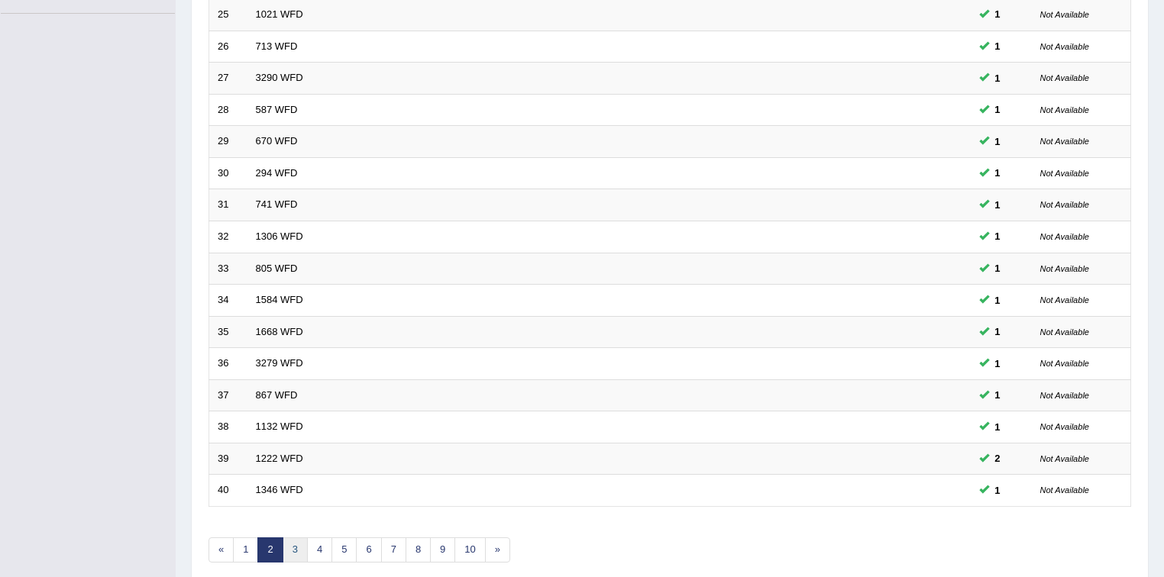
click at [296, 547] on link "3" at bounding box center [295, 550] width 25 height 25
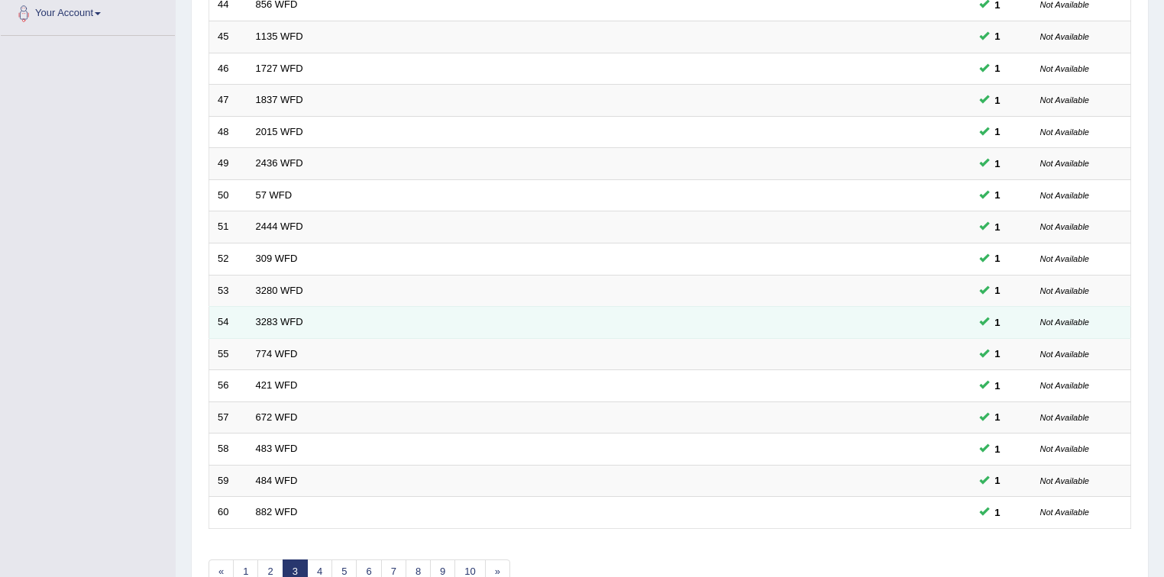
scroll to position [429, 0]
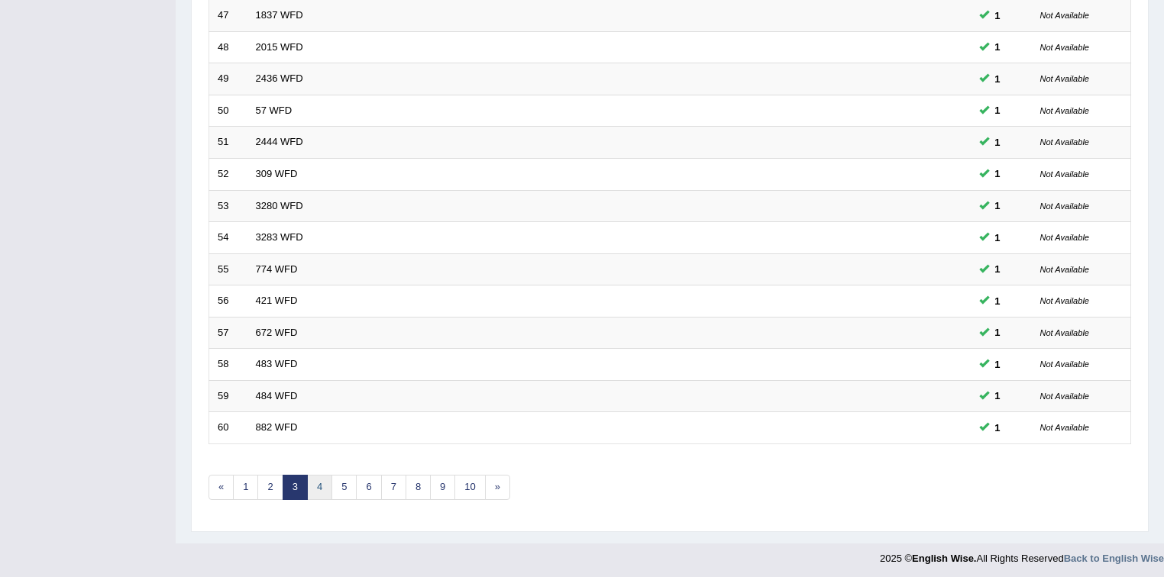
click at [318, 483] on link "4" at bounding box center [319, 487] width 25 height 25
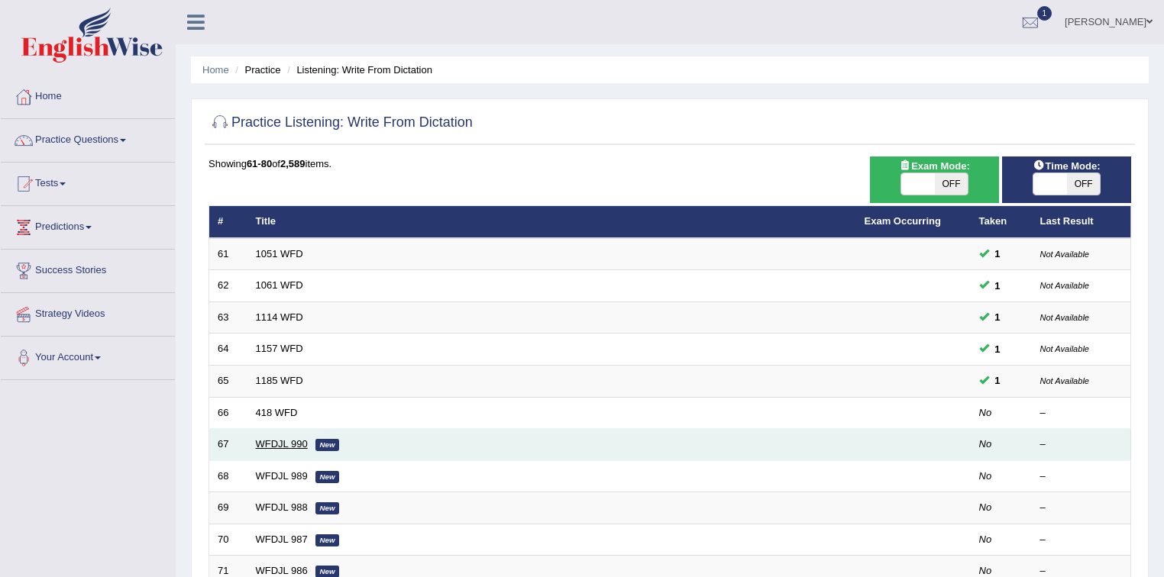
click at [278, 444] on link "WFDJL 990" at bounding box center [282, 443] width 52 height 11
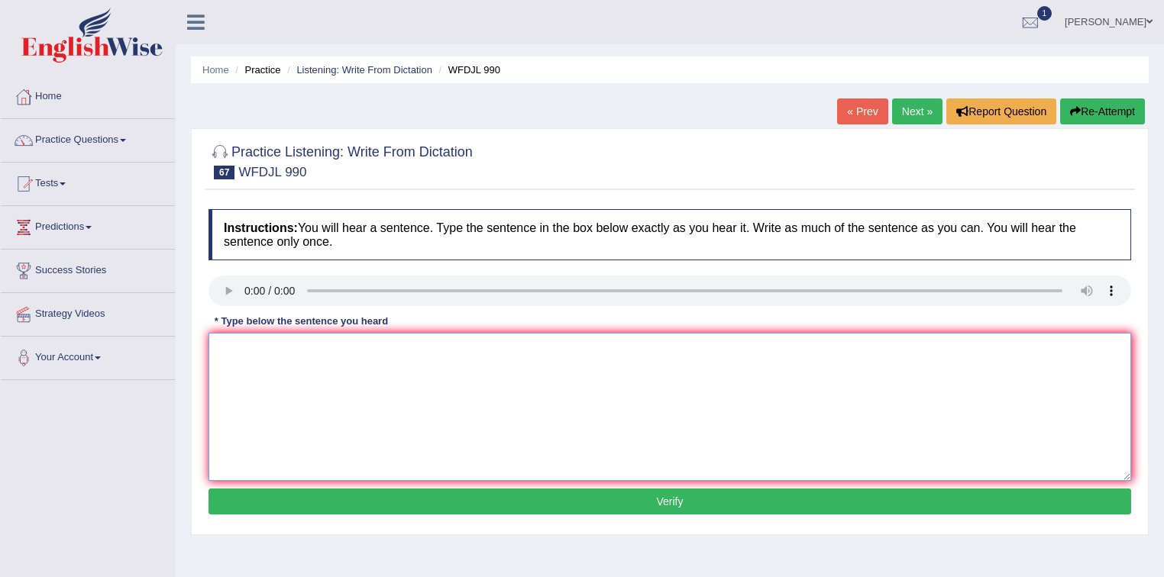
click at [276, 363] on textarea at bounding box center [670, 407] width 923 height 148
click at [448, 348] on textarea "Go to the another part the school is a part of the program" at bounding box center [670, 407] width 923 height 148
click at [516, 354] on textarea "Go to the another part the school is a part of the at program" at bounding box center [670, 407] width 923 height 148
type textarea "Go to the another part the school is a part of the at program."
click at [629, 496] on button "Verify" at bounding box center [670, 502] width 923 height 26
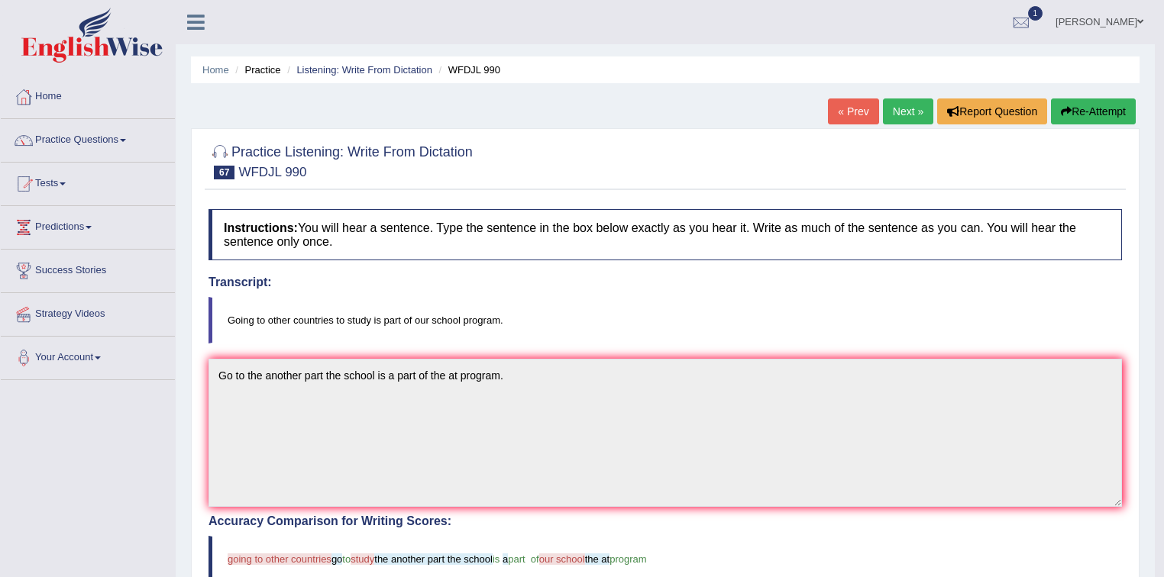
click at [895, 116] on link "Next »" at bounding box center [908, 112] width 50 height 26
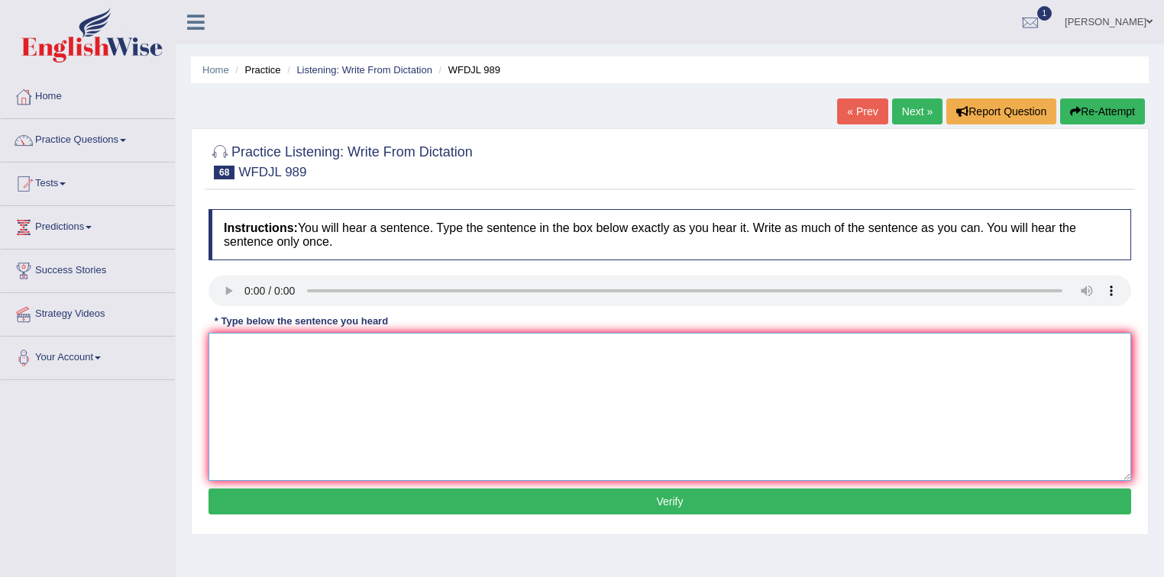
click at [334, 365] on textarea at bounding box center [670, 407] width 923 height 148
click at [331, 350] on textarea "People tray trae maked a long time ago." at bounding box center [670, 407] width 923 height 148
type textarea "People tray trae maked make a long time ago."
click at [401, 499] on button "Verify" at bounding box center [670, 502] width 923 height 26
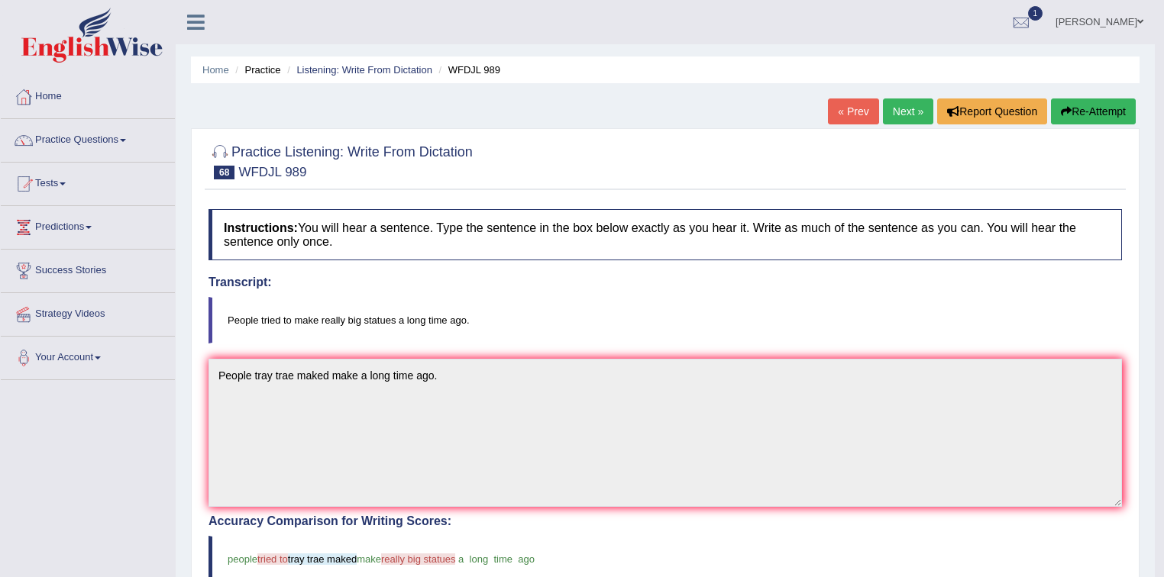
click at [911, 110] on link "Next »" at bounding box center [908, 112] width 50 height 26
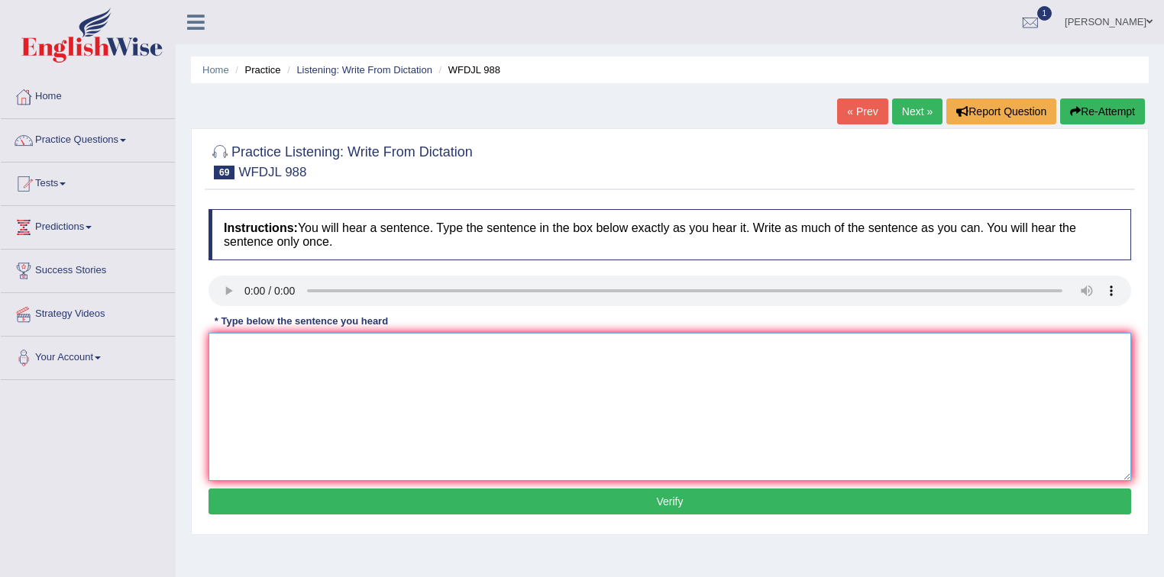
click at [299, 377] on textarea at bounding box center [670, 407] width 923 height 148
type textarea "p"
click at [245, 349] on textarea "Plans can keep go going as how then can leaves." at bounding box center [670, 407] width 923 height 148
type textarea "Plans plens can keep go going as how then can leaves."
click at [510, 507] on button "Verify" at bounding box center [670, 502] width 923 height 26
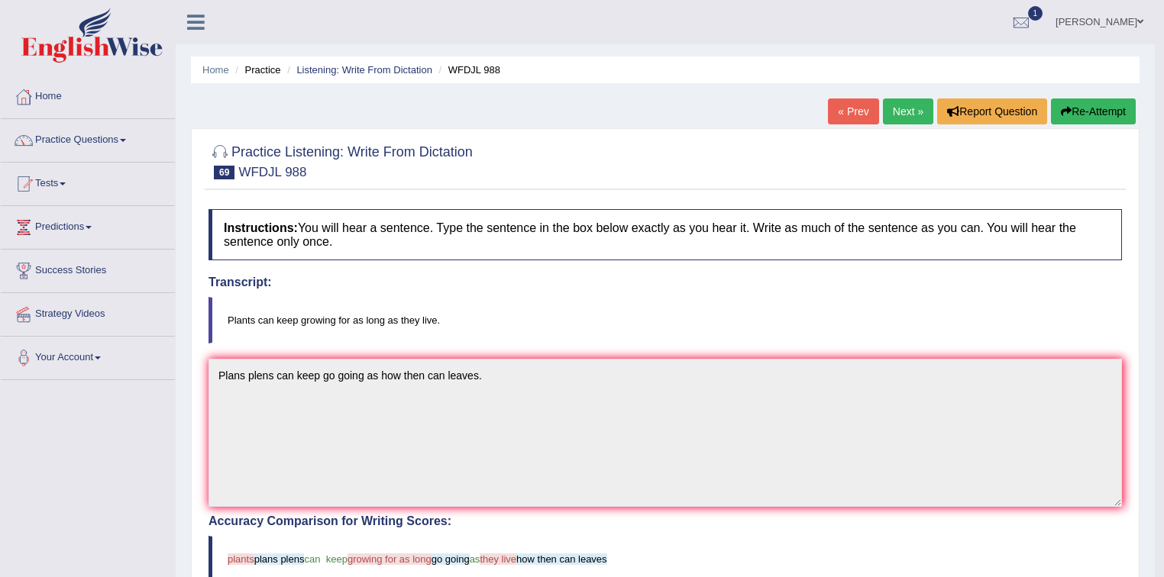
click at [890, 108] on link "Next »" at bounding box center [908, 112] width 50 height 26
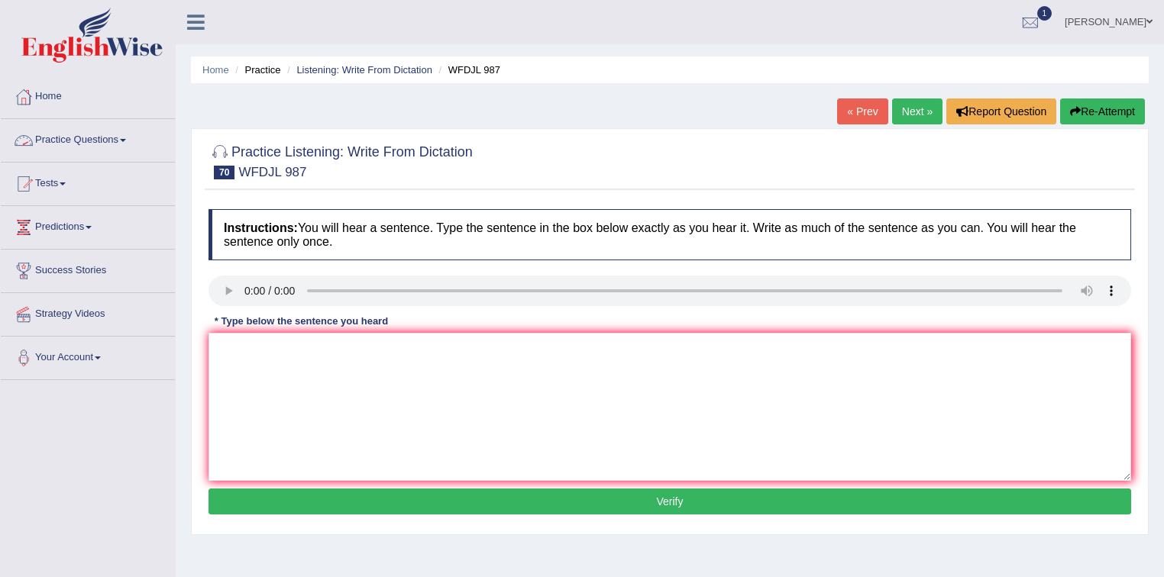
click at [109, 142] on link "Practice Questions" at bounding box center [88, 138] width 174 height 38
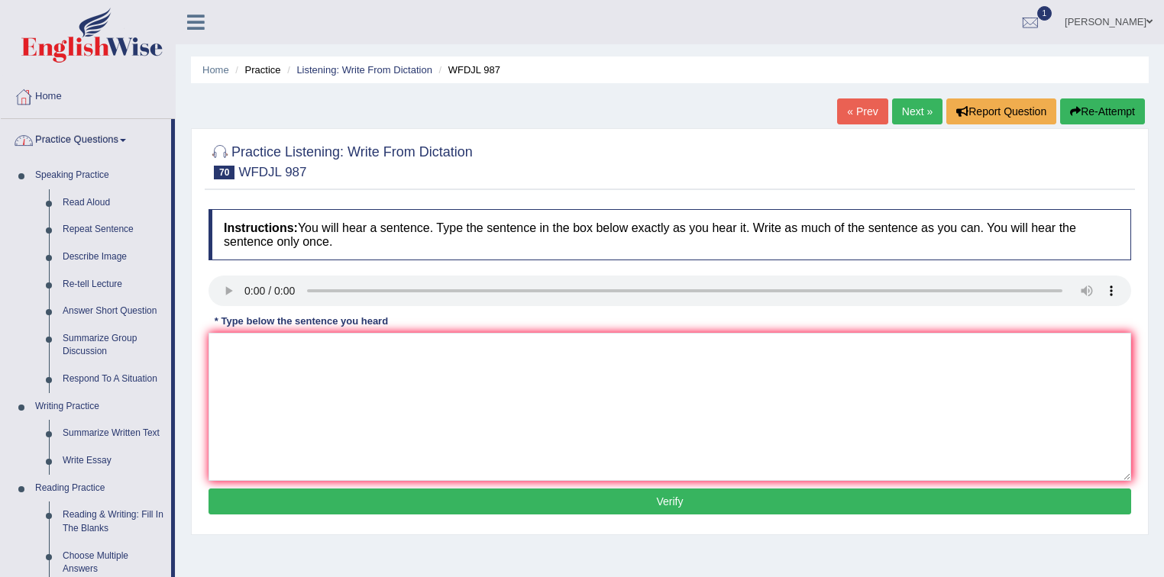
click at [115, 141] on link "Practice Questions" at bounding box center [86, 138] width 170 height 38
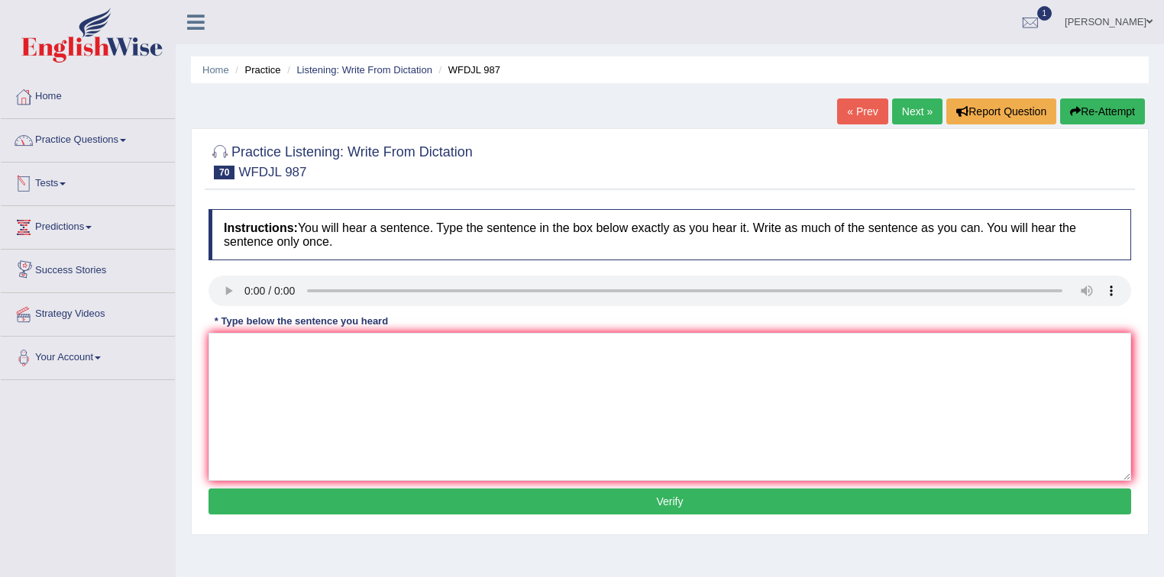
click at [63, 182] on link "Tests" at bounding box center [88, 182] width 174 height 38
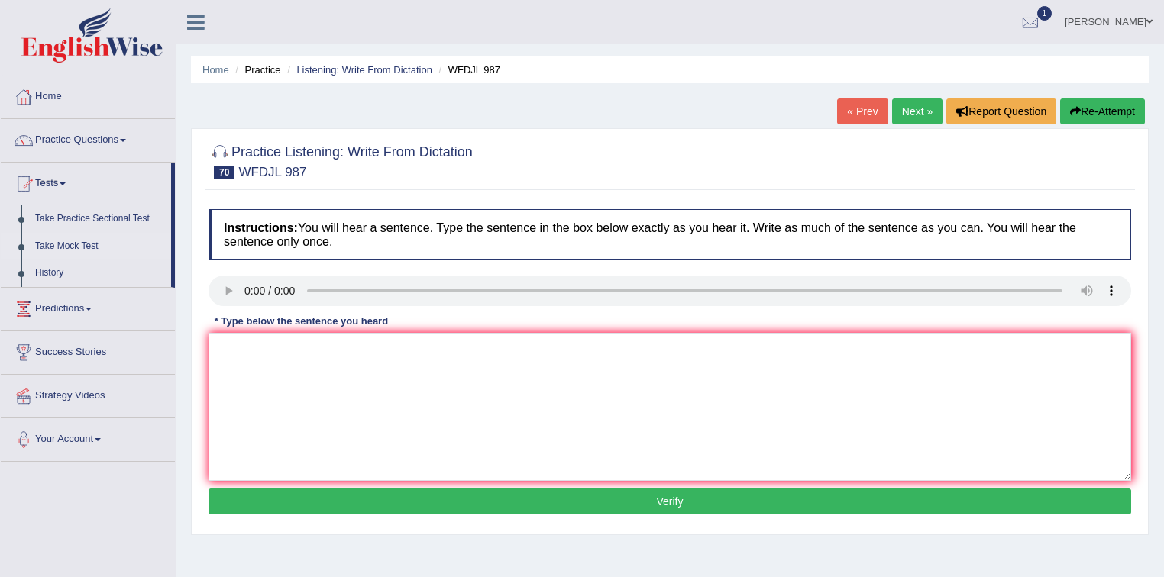
click at [86, 244] on link "Take Mock Test" at bounding box center [99, 246] width 143 height 27
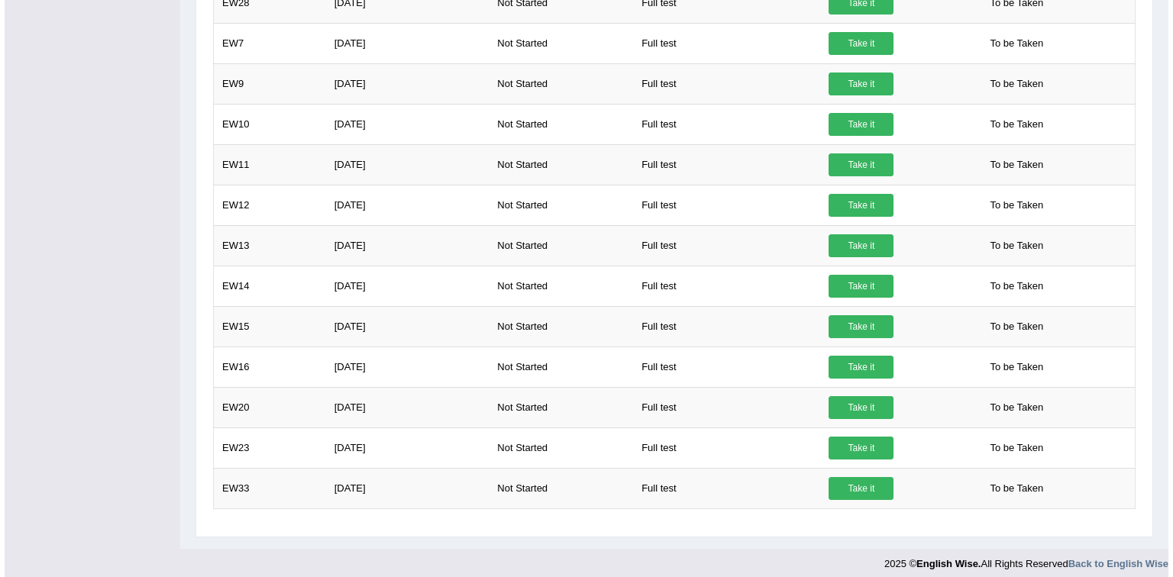
scroll to position [759, 0]
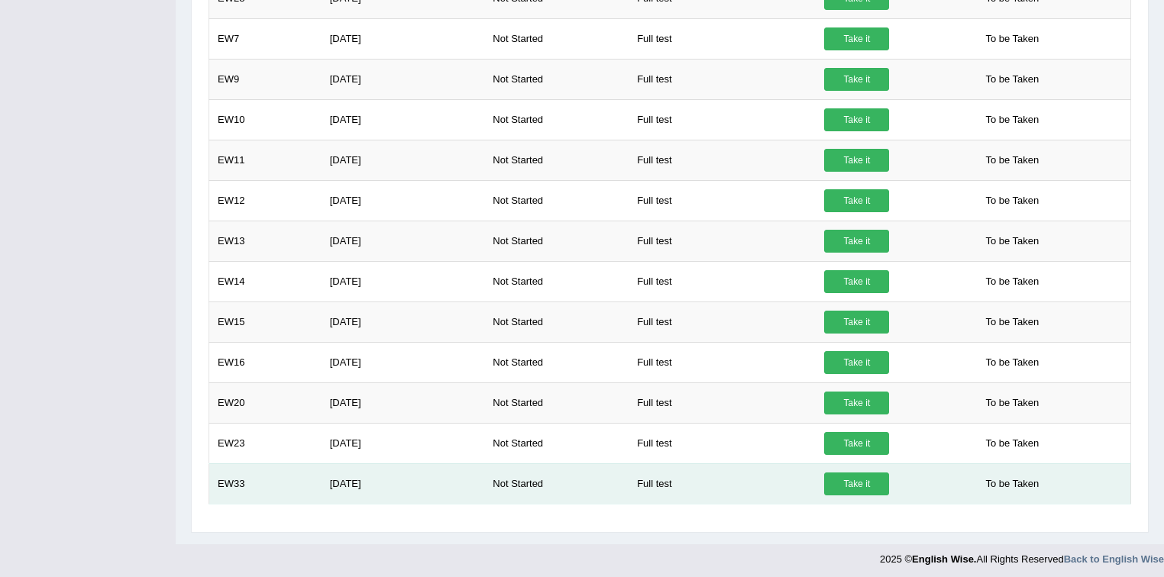
click at [860, 477] on link "Take it" at bounding box center [856, 484] width 65 height 23
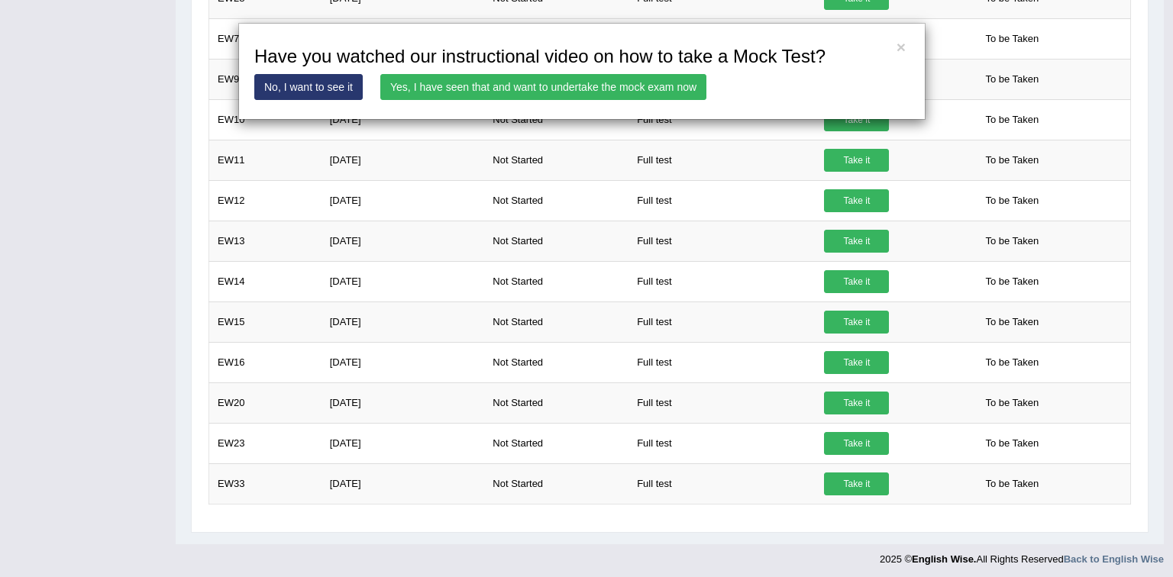
click at [574, 85] on link "Yes, I have seen that and want to undertake the mock exam now" at bounding box center [543, 87] width 326 height 26
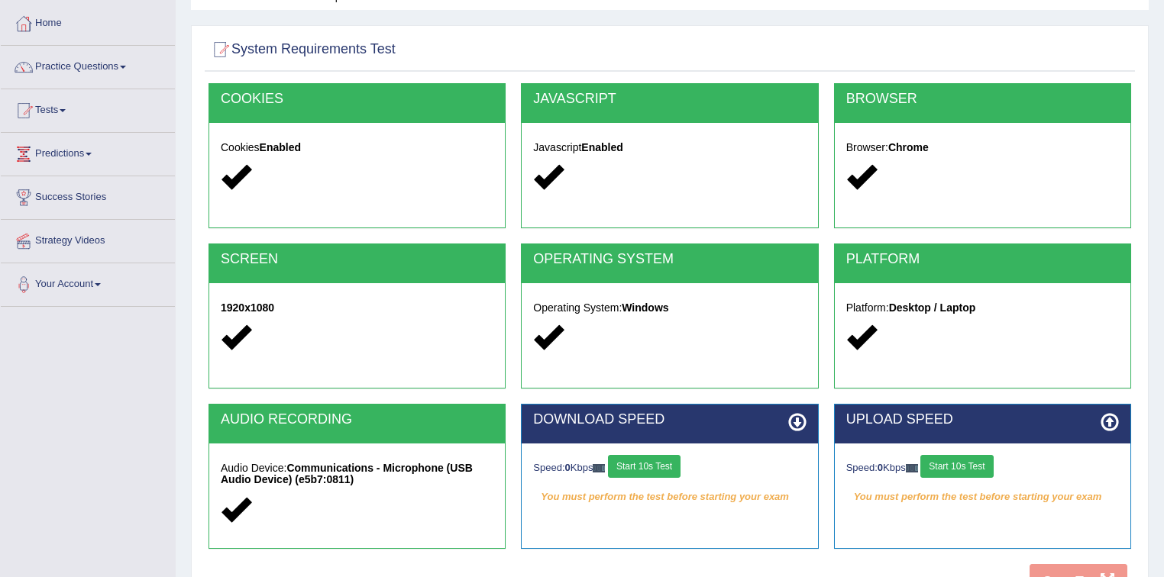
scroll to position [225, 0]
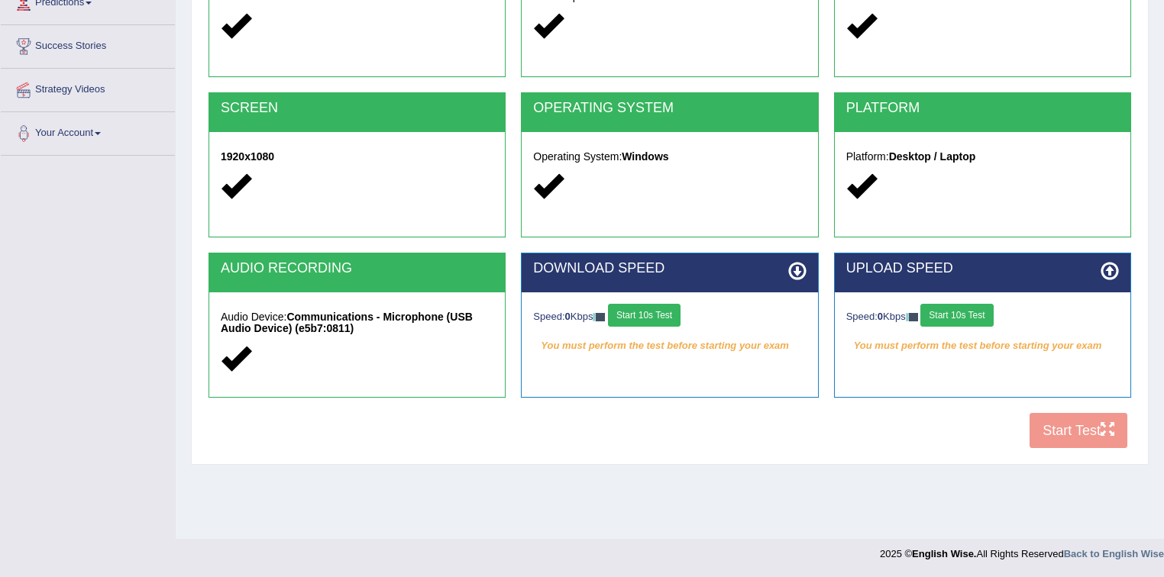
click at [801, 275] on icon at bounding box center [797, 271] width 18 height 18
click at [661, 313] on button "Start 10s Test" at bounding box center [644, 315] width 73 height 23
click at [1109, 268] on icon at bounding box center [1110, 271] width 18 height 18
click at [958, 306] on button "Start 10s Test" at bounding box center [956, 315] width 73 height 23
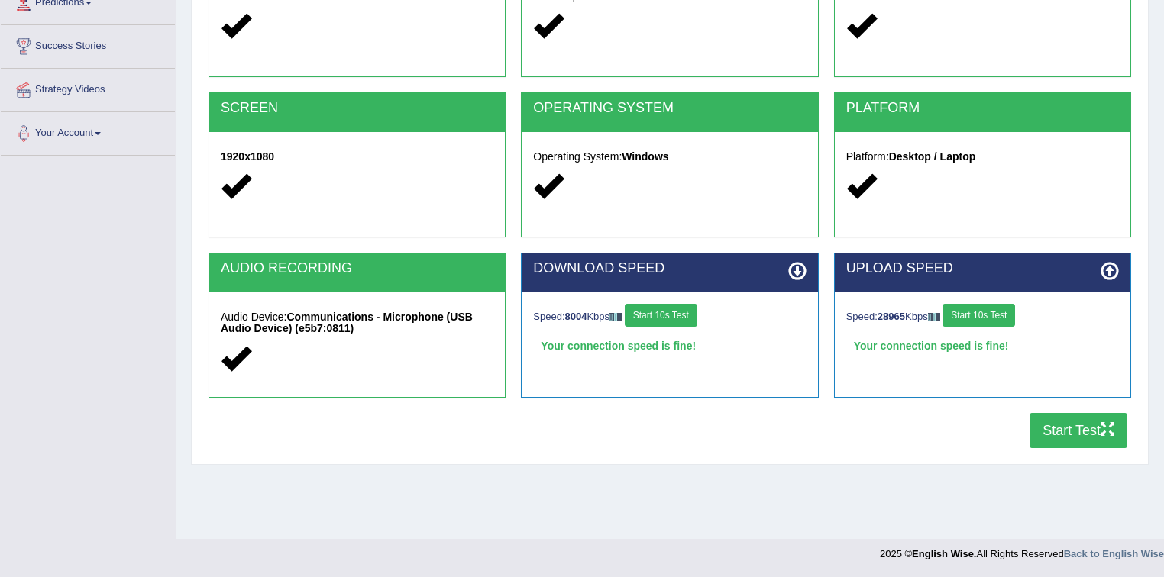
click at [1074, 428] on button "Start Test" at bounding box center [1079, 430] width 98 height 35
